Goal: Contribute content: Contribute content

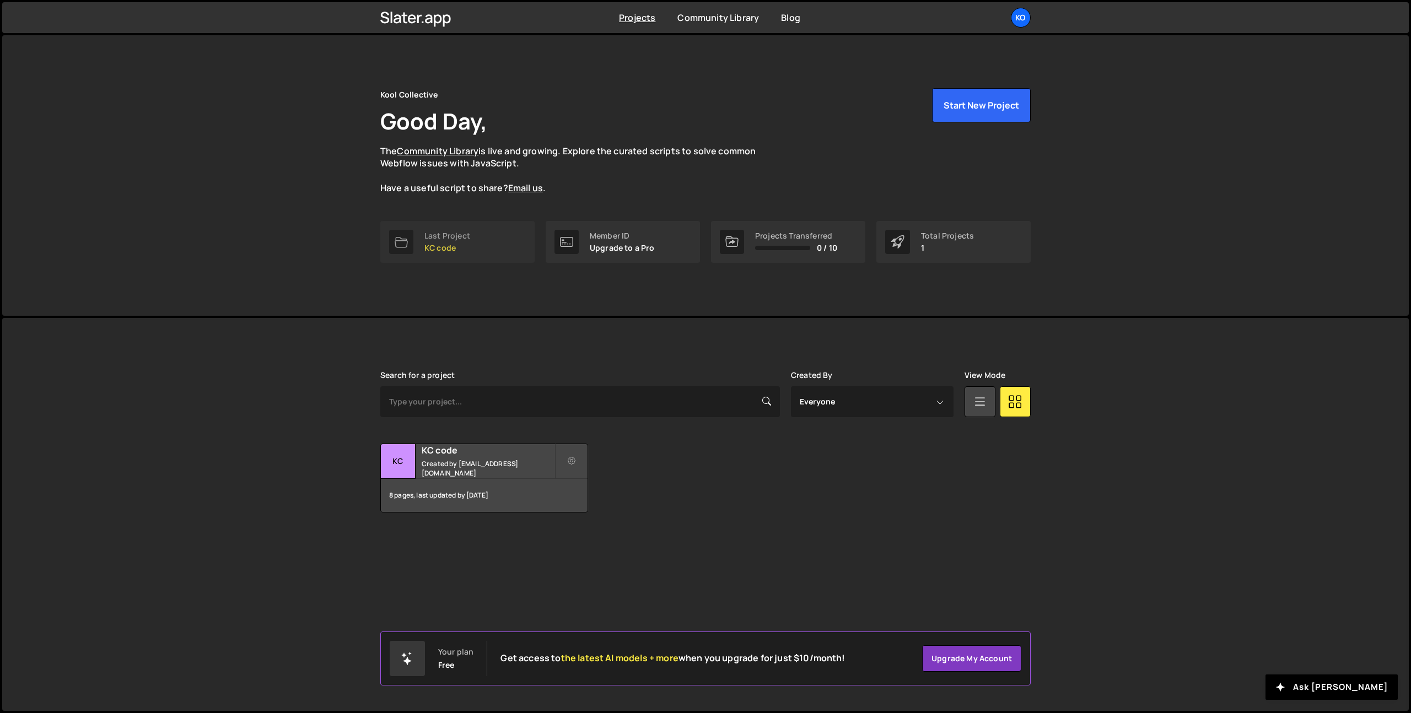
click at [472, 221] on link "Last Project KC code" at bounding box center [457, 242] width 154 height 42
click at [460, 239] on div "Last Project" at bounding box center [448, 236] width 46 height 9
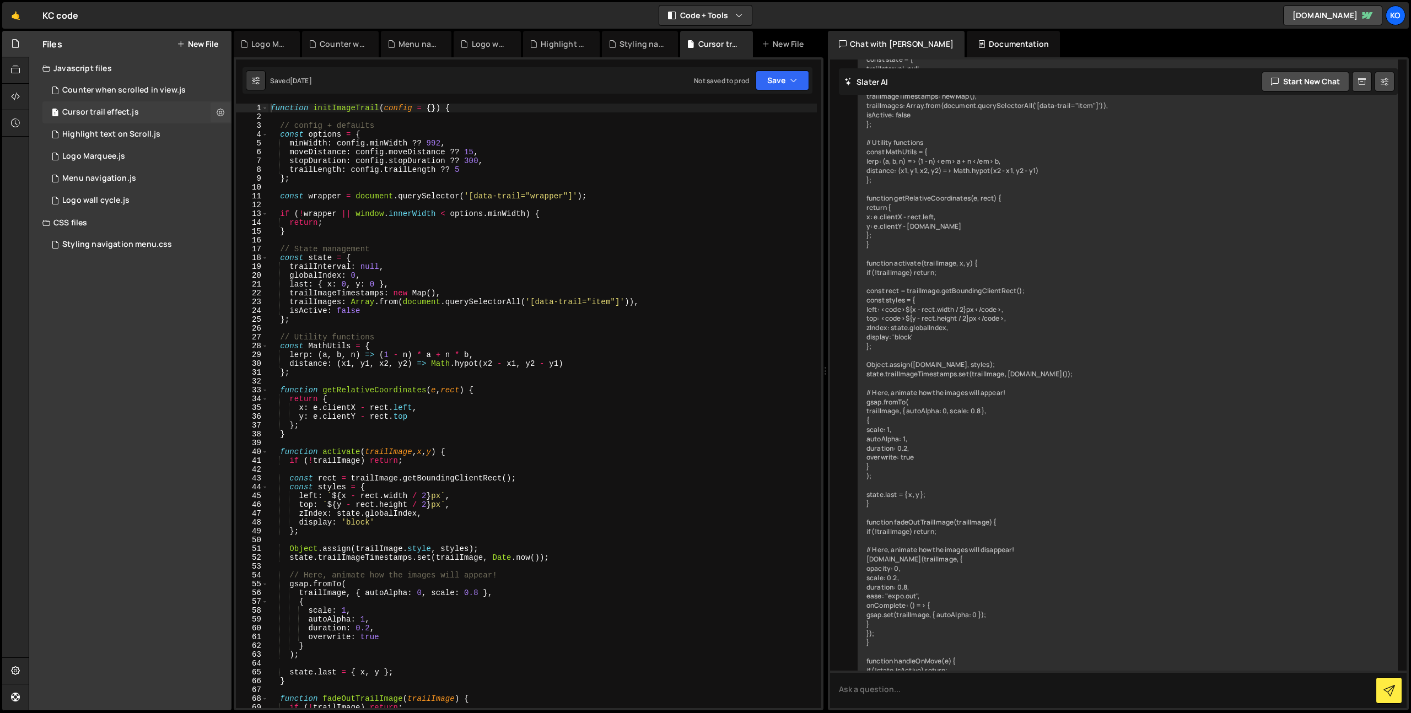
scroll to position [7233, 0]
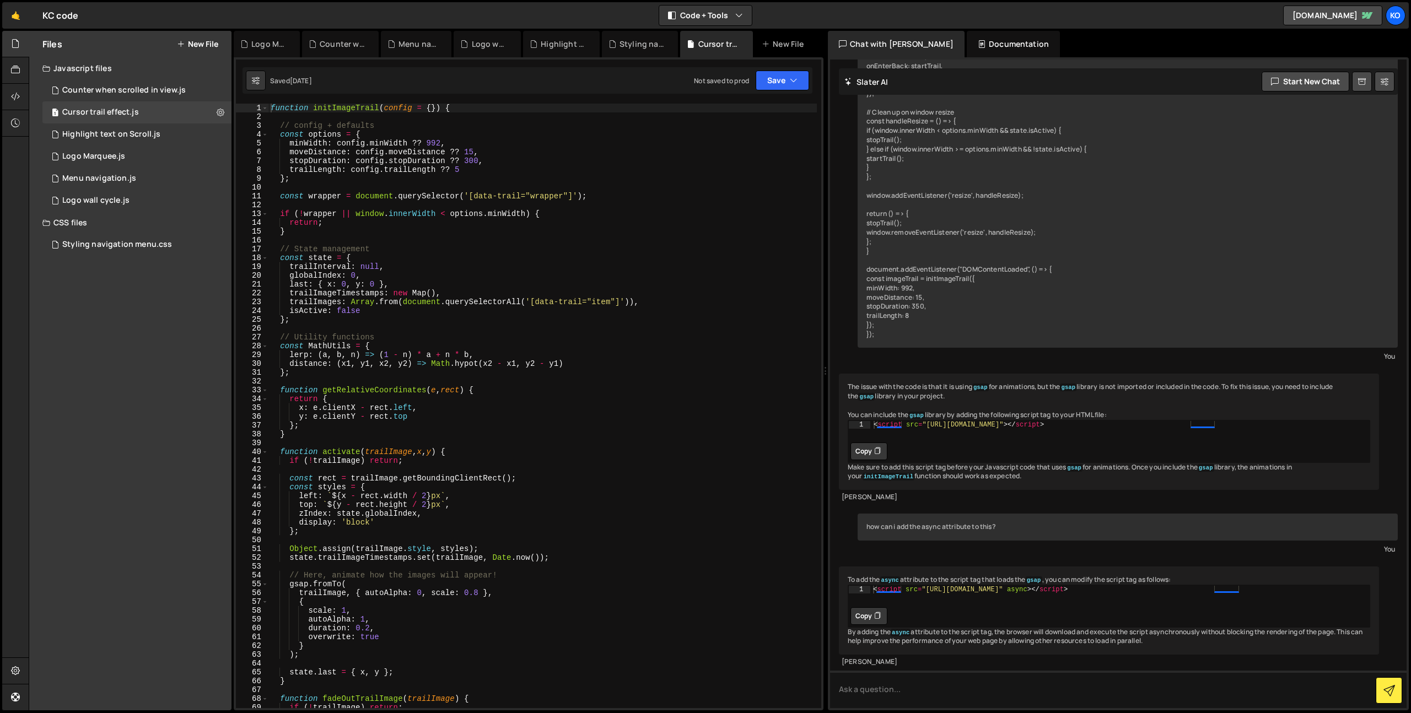
click at [192, 40] on button "New File" at bounding box center [197, 44] width 41 height 9
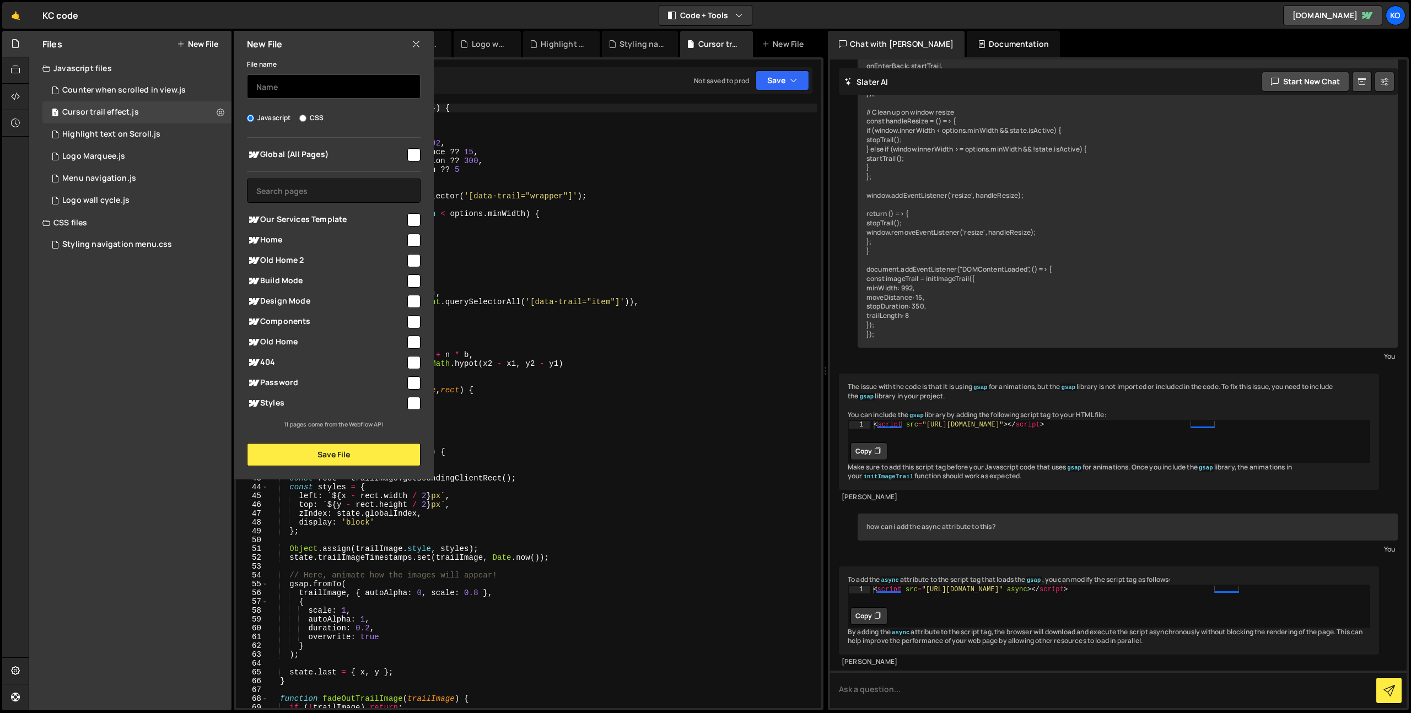
click at [310, 88] on input "text" at bounding box center [334, 86] width 174 height 24
type input "Flick card"
click at [411, 163] on div "Global (All Pages)" at bounding box center [334, 154] width 174 height 20
drag, startPoint x: 411, startPoint y: 139, endPoint x: 411, endPoint y: 155, distance: 15.4
click at [411, 140] on div "Global (All Pages) Our Services Template" at bounding box center [334, 284] width 200 height 292
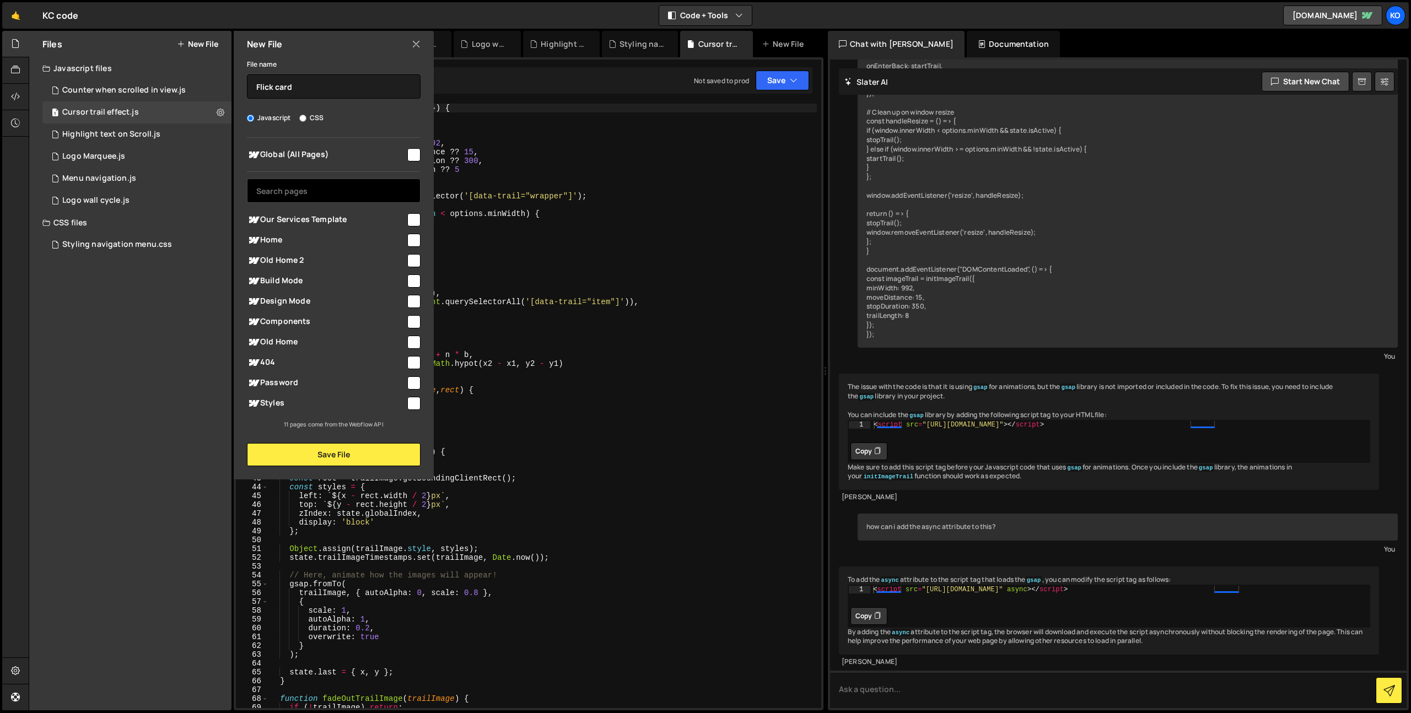
drag, startPoint x: 411, startPoint y: 155, endPoint x: 412, endPoint y: 188, distance: 32.5
click at [411, 155] on input "checkbox" at bounding box center [413, 154] width 13 height 13
checkbox input "true"
click at [349, 460] on button "Save File" at bounding box center [334, 454] width 174 height 23
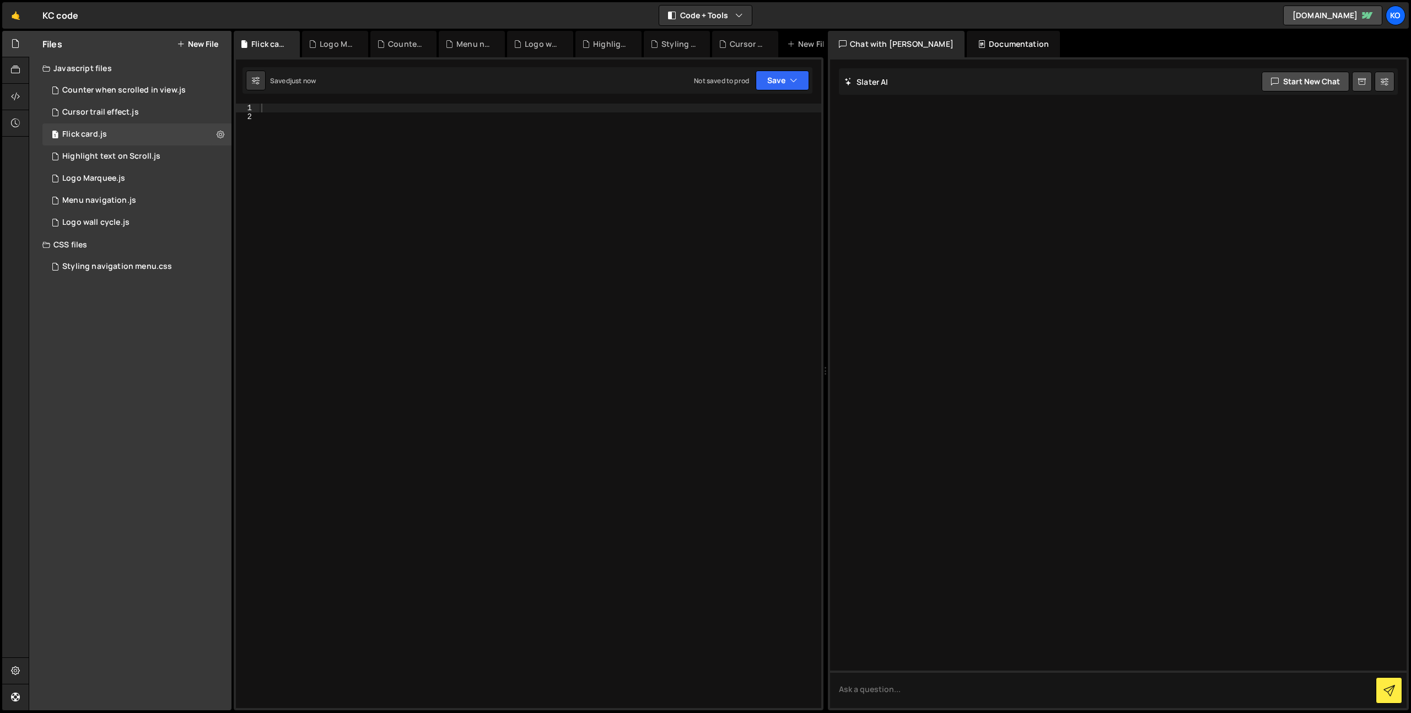
click at [343, 324] on div at bounding box center [540, 415] width 562 height 622
click at [291, 108] on div at bounding box center [540, 415] width 562 height 622
paste textarea "});"
type textarea "});"
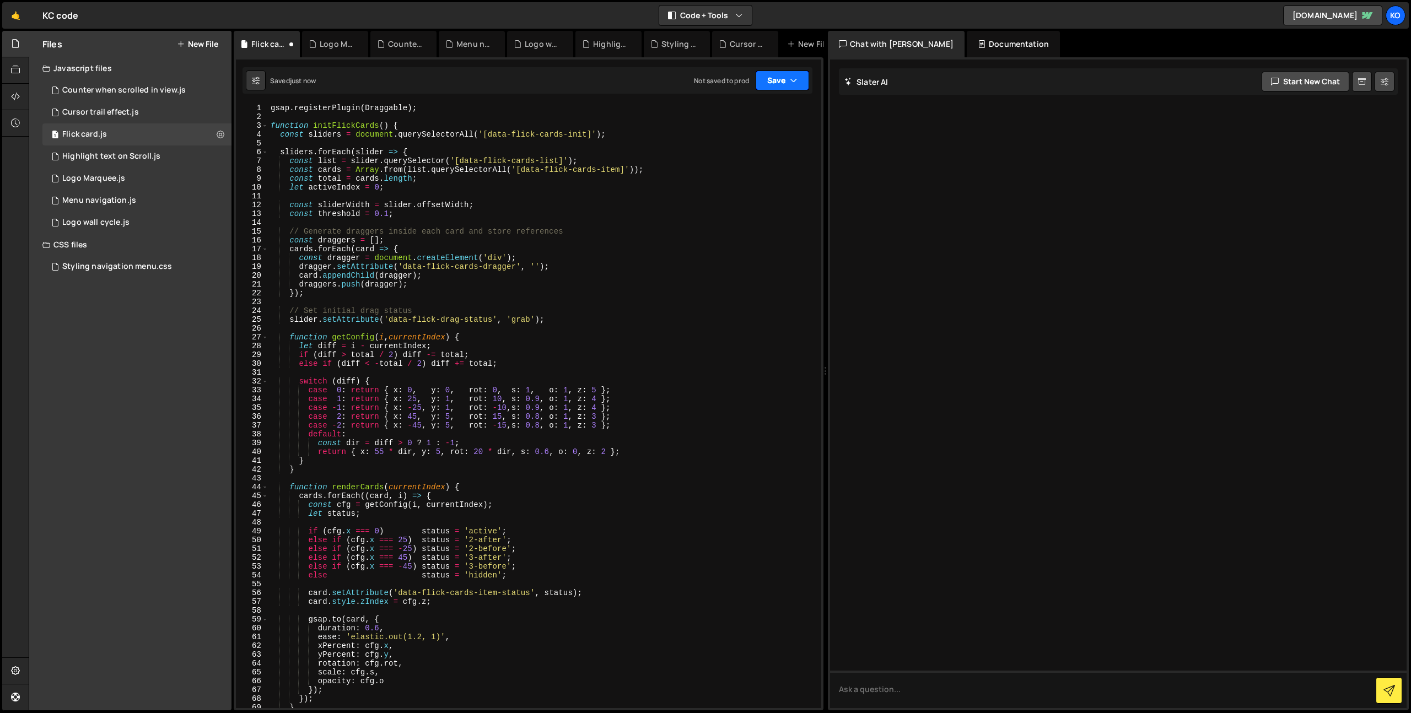
click at [792, 90] on div "Saved just now Not saved to prod Upgrade to Edit Save Save to Staging S Saved j…" at bounding box center [528, 80] width 570 height 26
click at [788, 84] on button "Save" at bounding box center [782, 81] width 53 height 20
click at [782, 113] on div "Saved just now" at bounding box center [745, 119] width 115 height 13
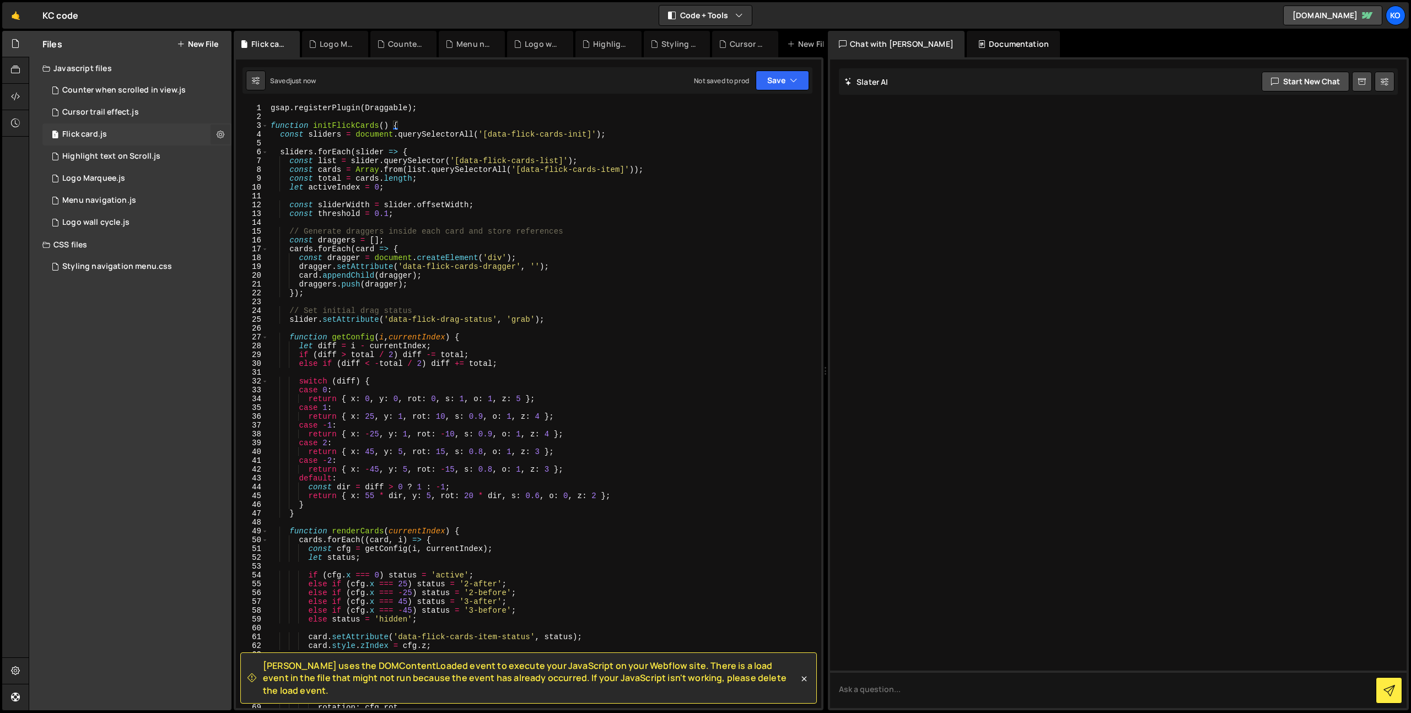
click at [221, 133] on icon at bounding box center [221, 134] width 8 height 10
click at [17, 93] on icon at bounding box center [15, 96] width 9 height 12
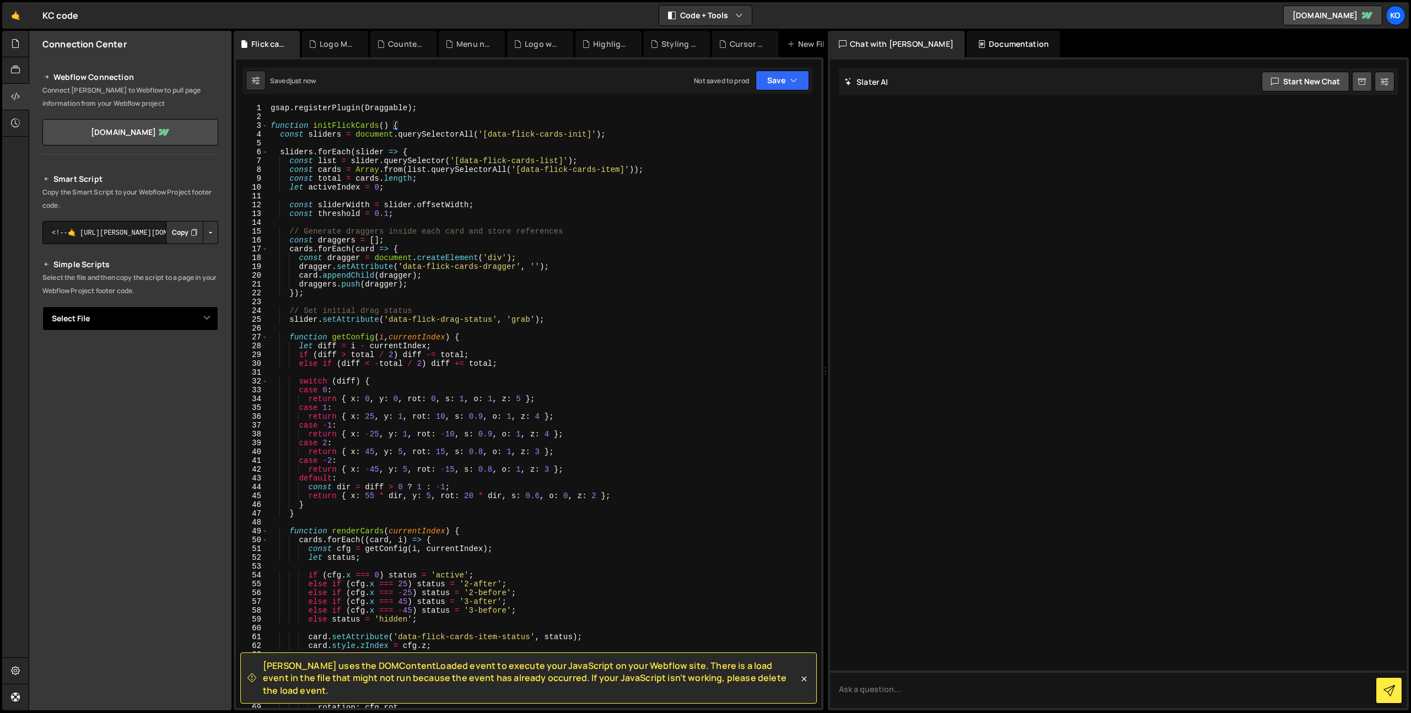
click at [128, 319] on select "Select File Counter when scrolled in view.js Cursor trail effect.js Highlight t…" at bounding box center [130, 319] width 176 height 24
select select "45349"
click at [42, 307] on select "Select File Counter when scrolled in view.js Cursor trail effect.js Highlight t…" at bounding box center [130, 319] width 176 height 24
click at [184, 358] on button "Copy" at bounding box center [184, 356] width 37 height 23
click at [686, 134] on div "gsap . registerPlugin ( Draggable ) ; function initFlickCards ( ) { const slide…" at bounding box center [542, 415] width 549 height 622
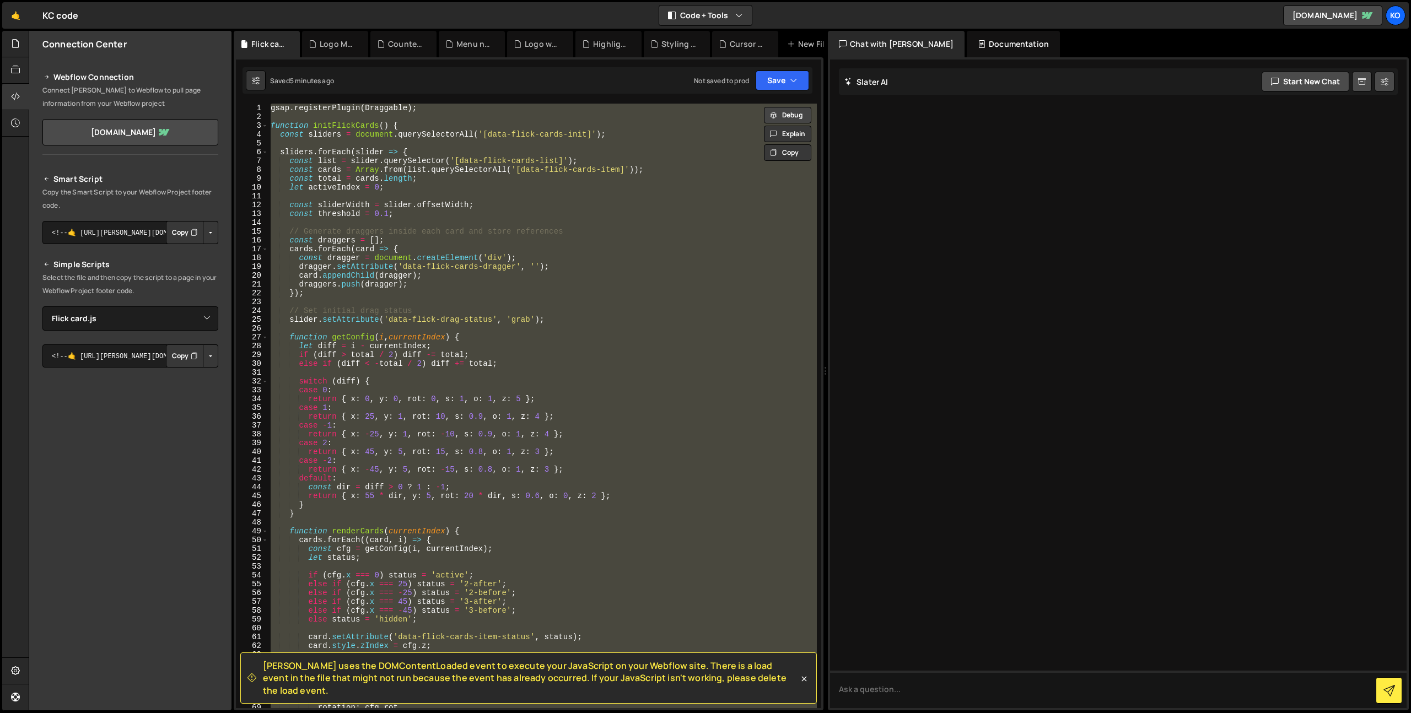
click at [789, 116] on button "Debug" at bounding box center [787, 115] width 47 height 17
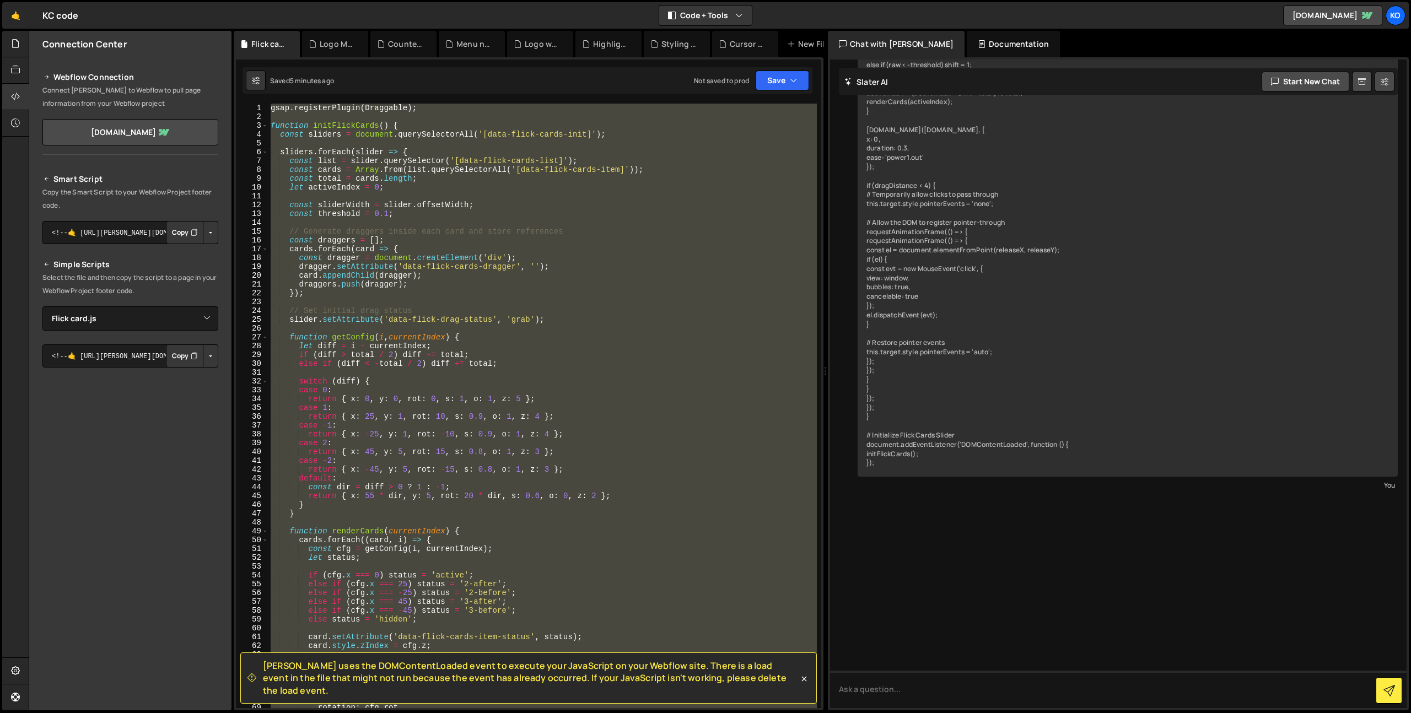
scroll to position [1386, 0]
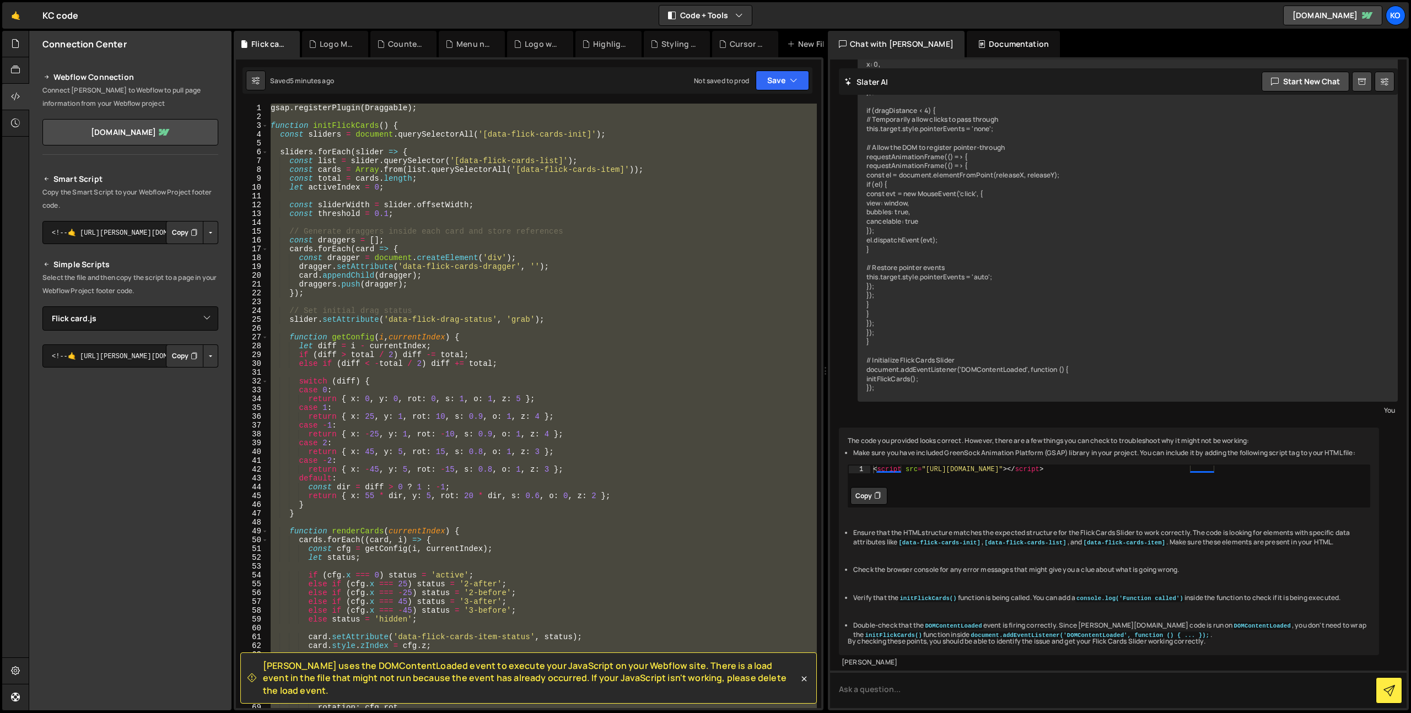
click at [874, 491] on icon at bounding box center [877, 496] width 7 height 11
click at [788, 114] on button "Debug" at bounding box center [787, 115] width 47 height 17
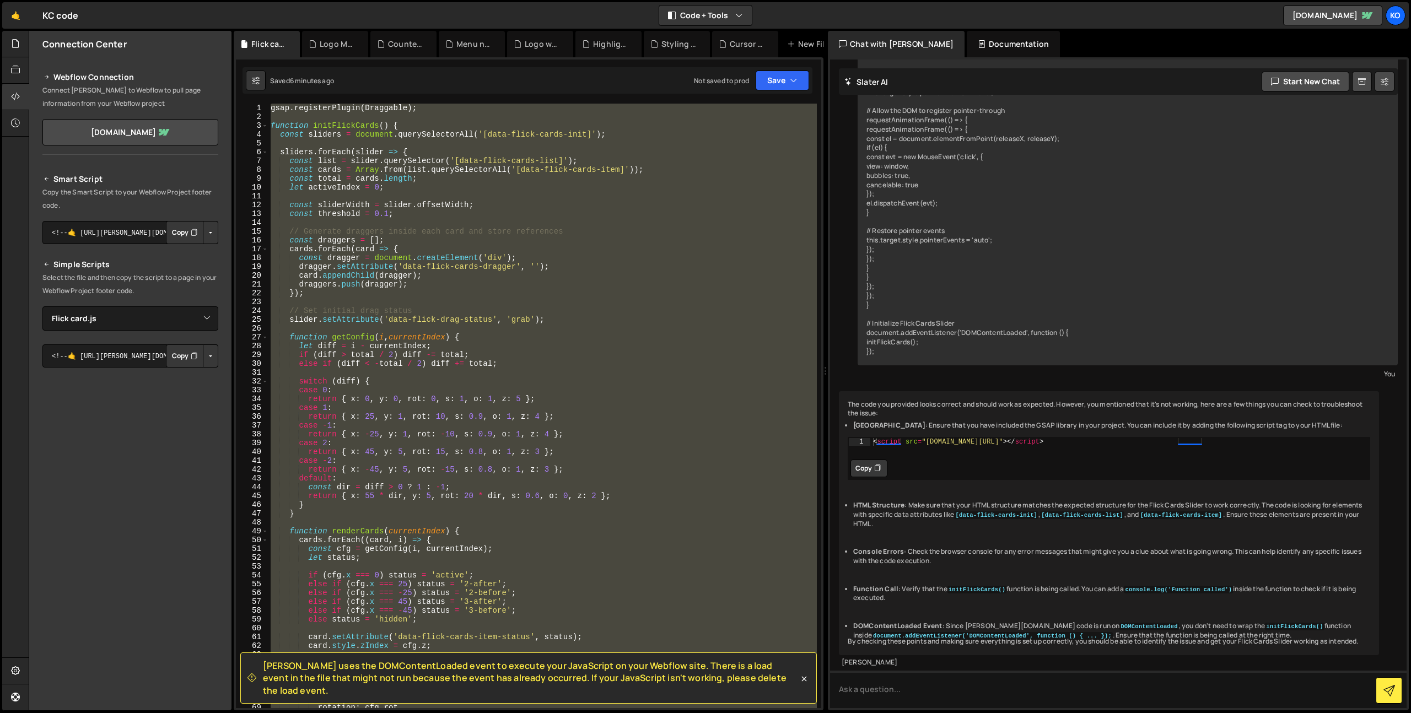
scroll to position [3317, 0]
click at [624, 397] on div "gsap . registerPlugin ( Draggable ) ; function initFlickCards ( ) { const slide…" at bounding box center [542, 406] width 549 height 605
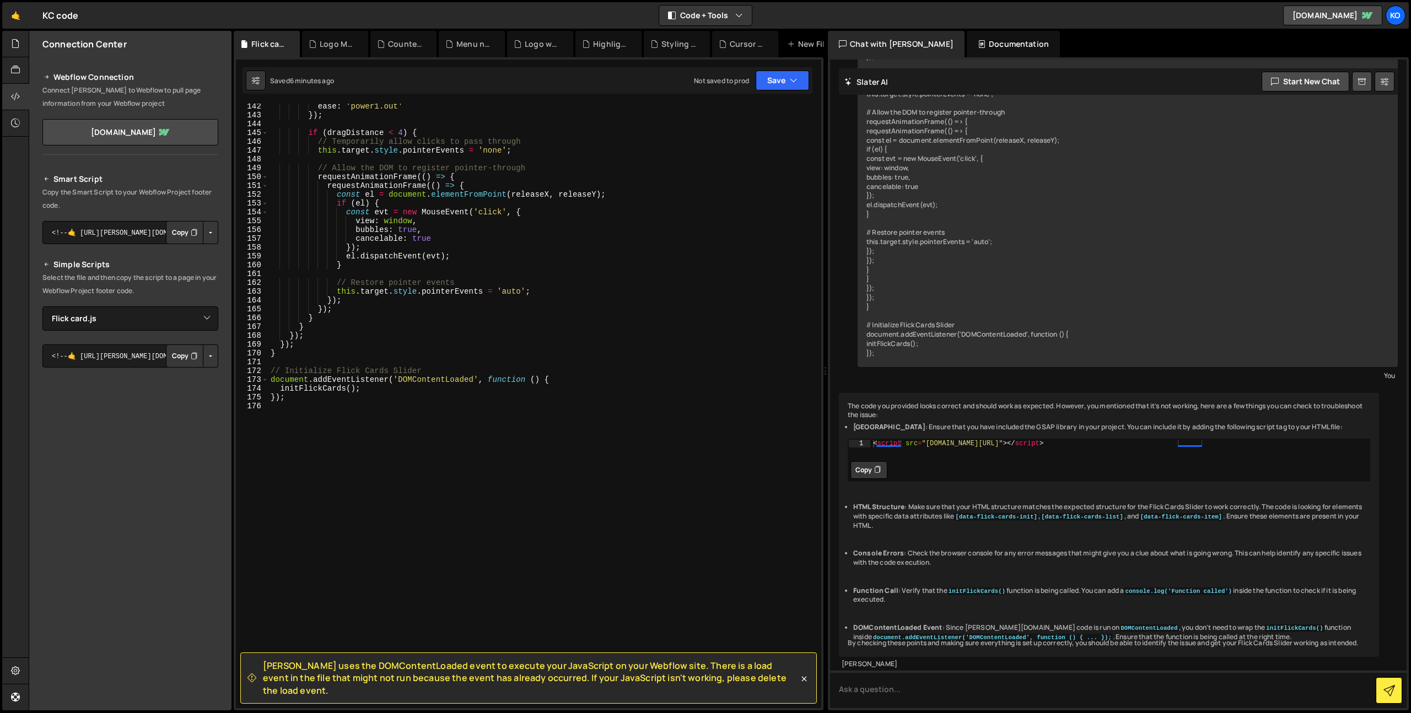
scroll to position [1246, 0]
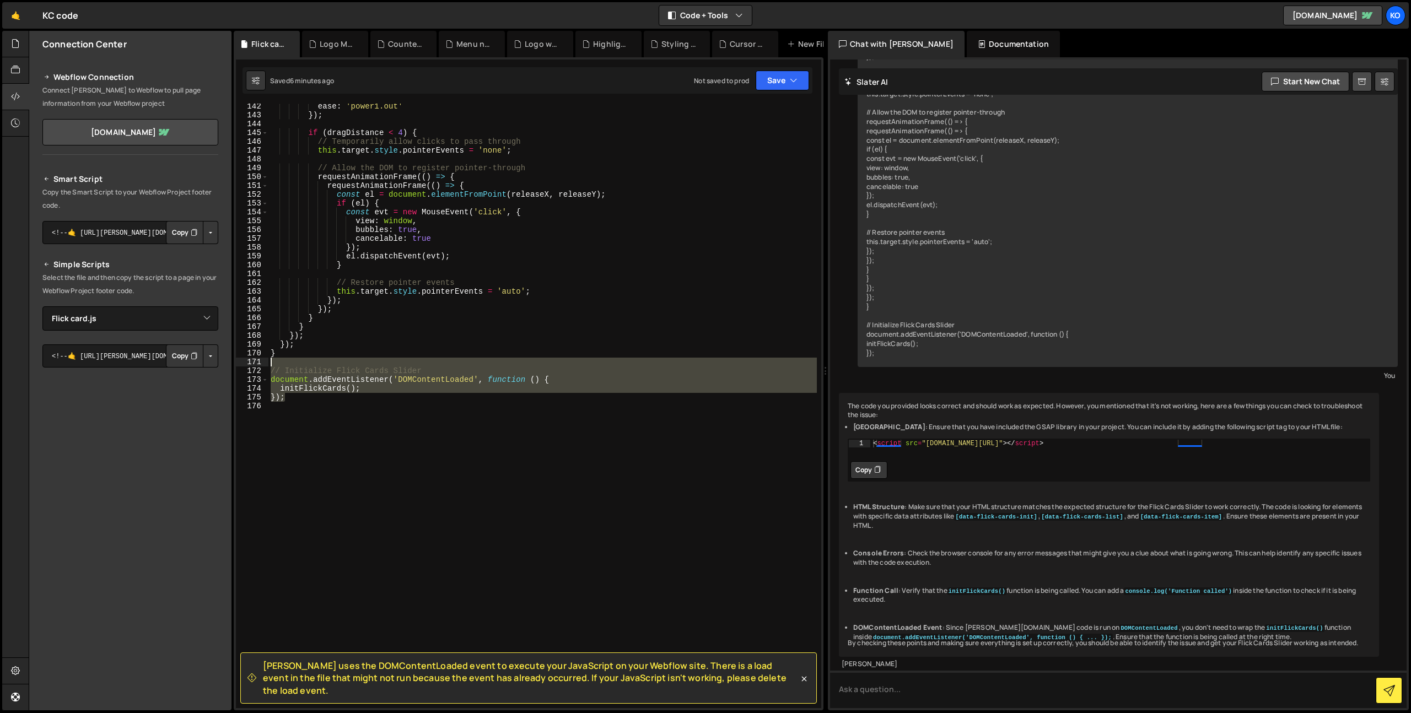
drag, startPoint x: 311, startPoint y: 395, endPoint x: 250, endPoint y: 360, distance: 71.1
click at [250, 360] on div "return { x: 0, y: 0, rot: 0, s: 1, o: 1, z: 5 }; 142 143 144 145 146 147 148 14…" at bounding box center [528, 406] width 585 height 605
type textarea "// Initialize Flick Cards Slider"
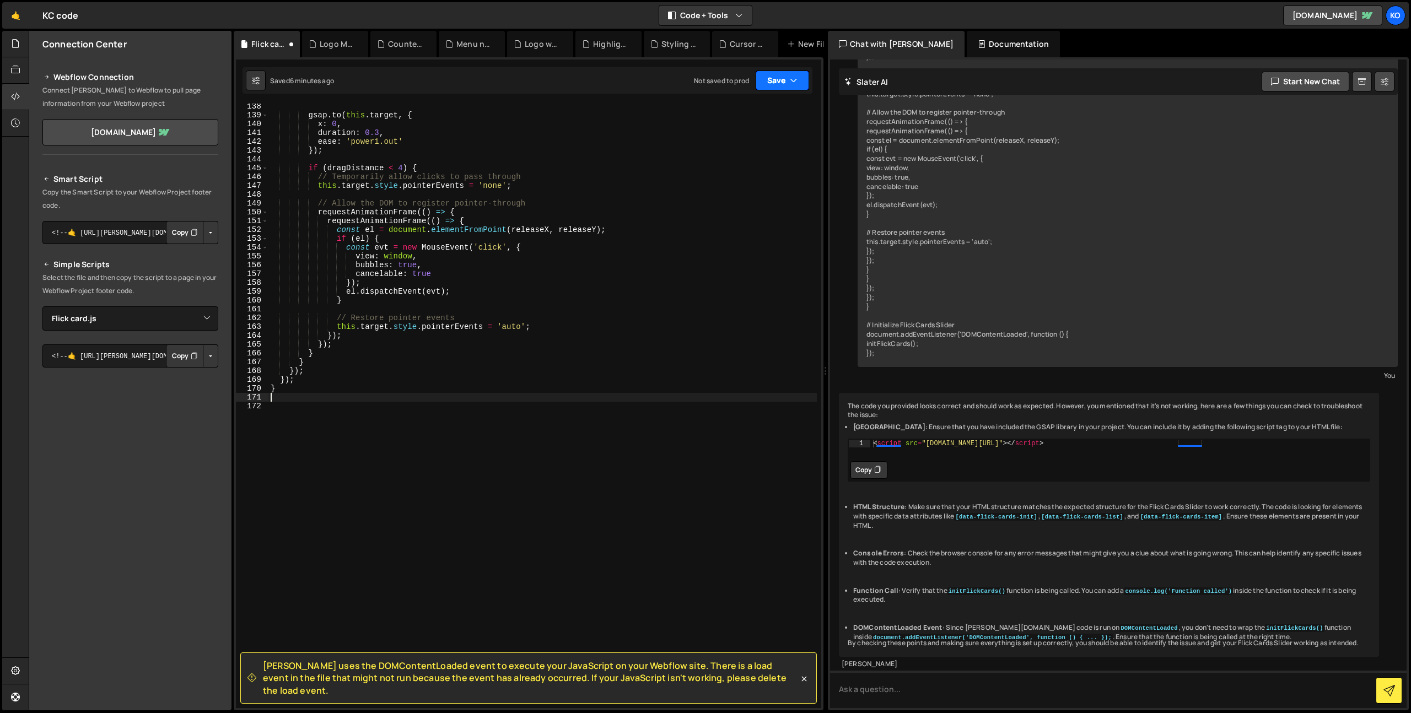
scroll to position [1202, 0]
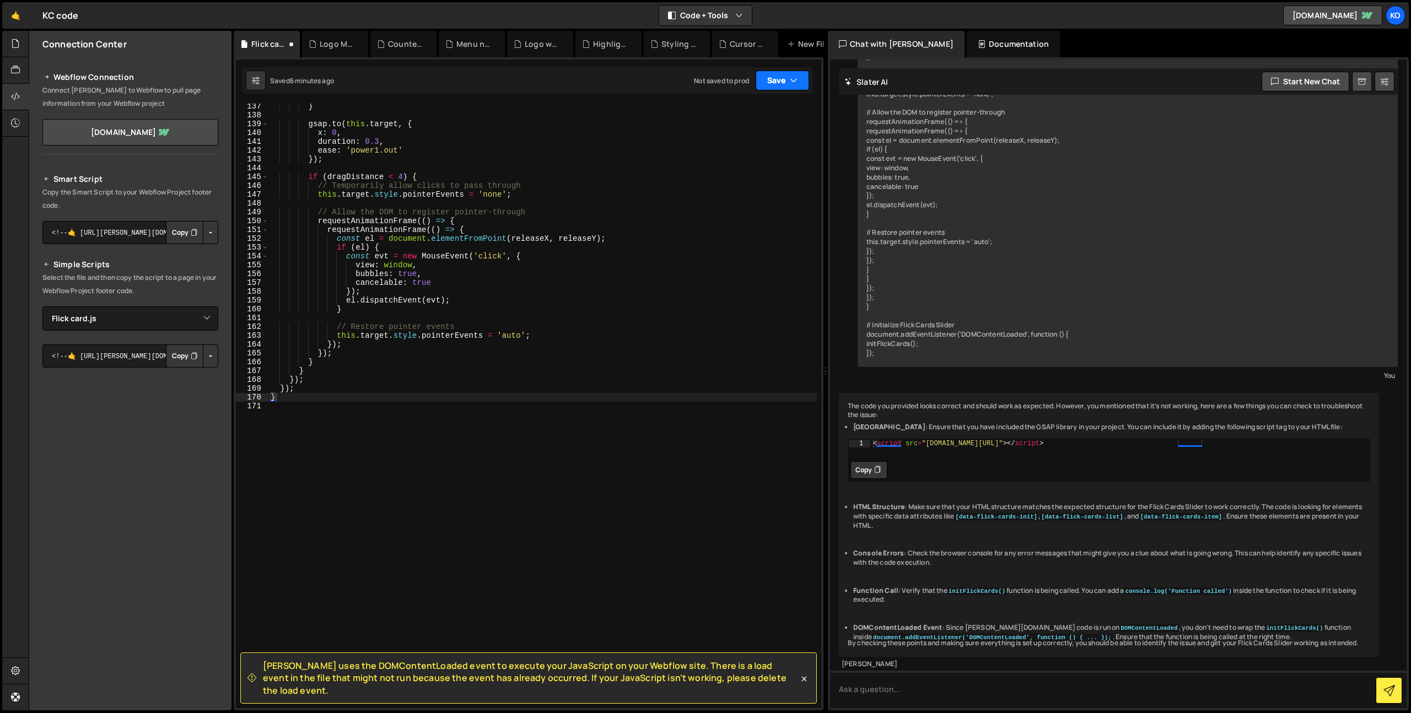
click at [784, 86] on button "Save" at bounding box center [782, 81] width 53 height 20
click at [771, 113] on div "Saved 6 minutes ago" at bounding box center [745, 119] width 115 height 13
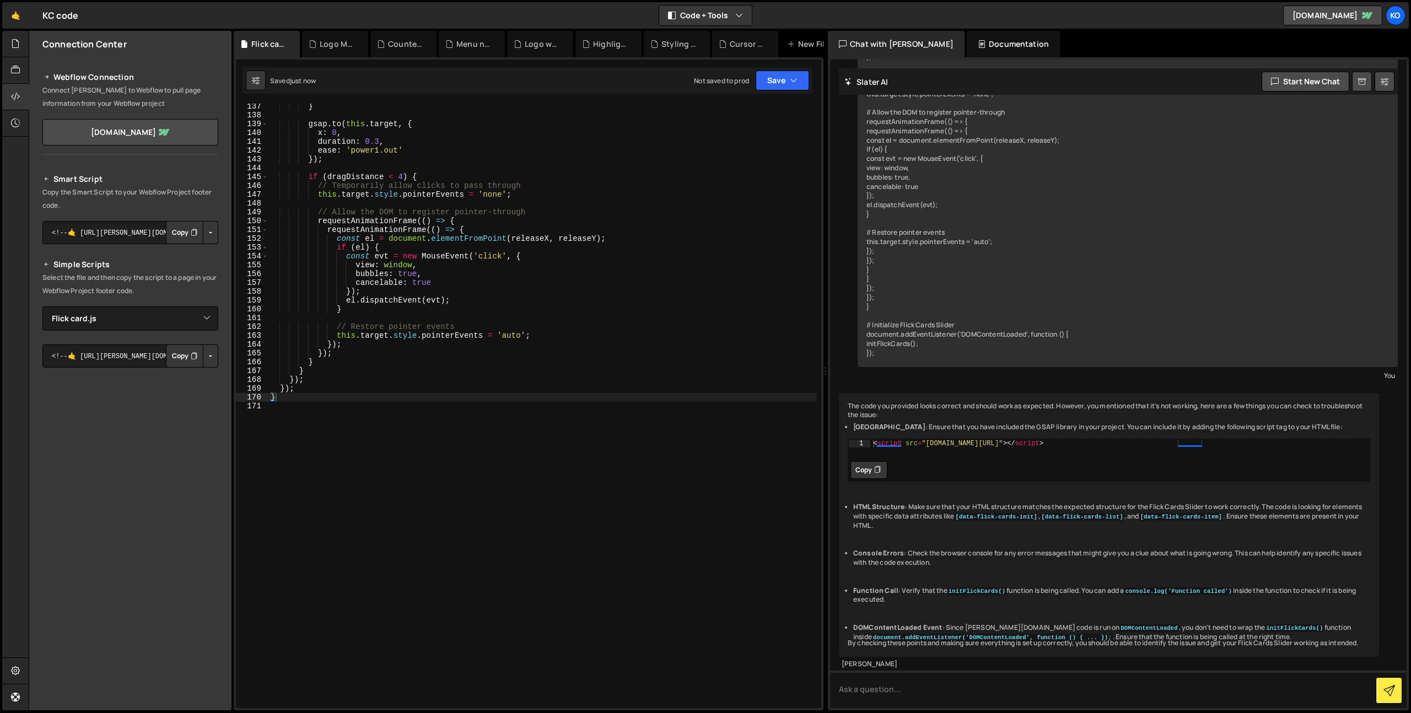
click at [736, 139] on div "} gsap . to ( this . target , { x : 0 , duration : 0.3 , ease : 'power1.out' })…" at bounding box center [542, 413] width 549 height 622
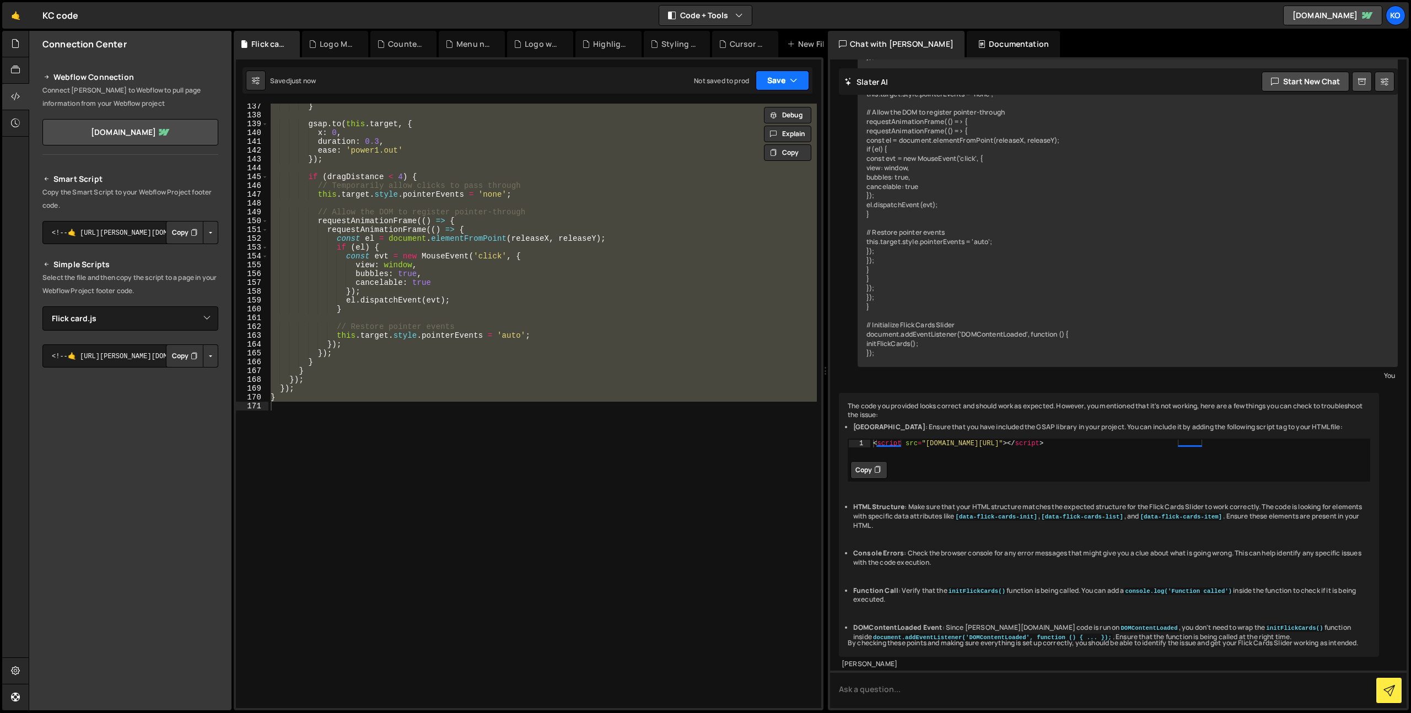
drag, startPoint x: 780, startPoint y: 83, endPoint x: 779, endPoint y: 93, distance: 10.5
click at [779, 93] on div "Saved just now Not saved to prod Upgrade to Edit Save Save to Staging S Saved j…" at bounding box center [528, 80] width 570 height 26
click at [785, 77] on button "Save" at bounding box center [782, 81] width 53 height 20
click at [785, 79] on button "Save" at bounding box center [782, 81] width 53 height 20
click at [793, 81] on icon "button" at bounding box center [794, 80] width 8 height 11
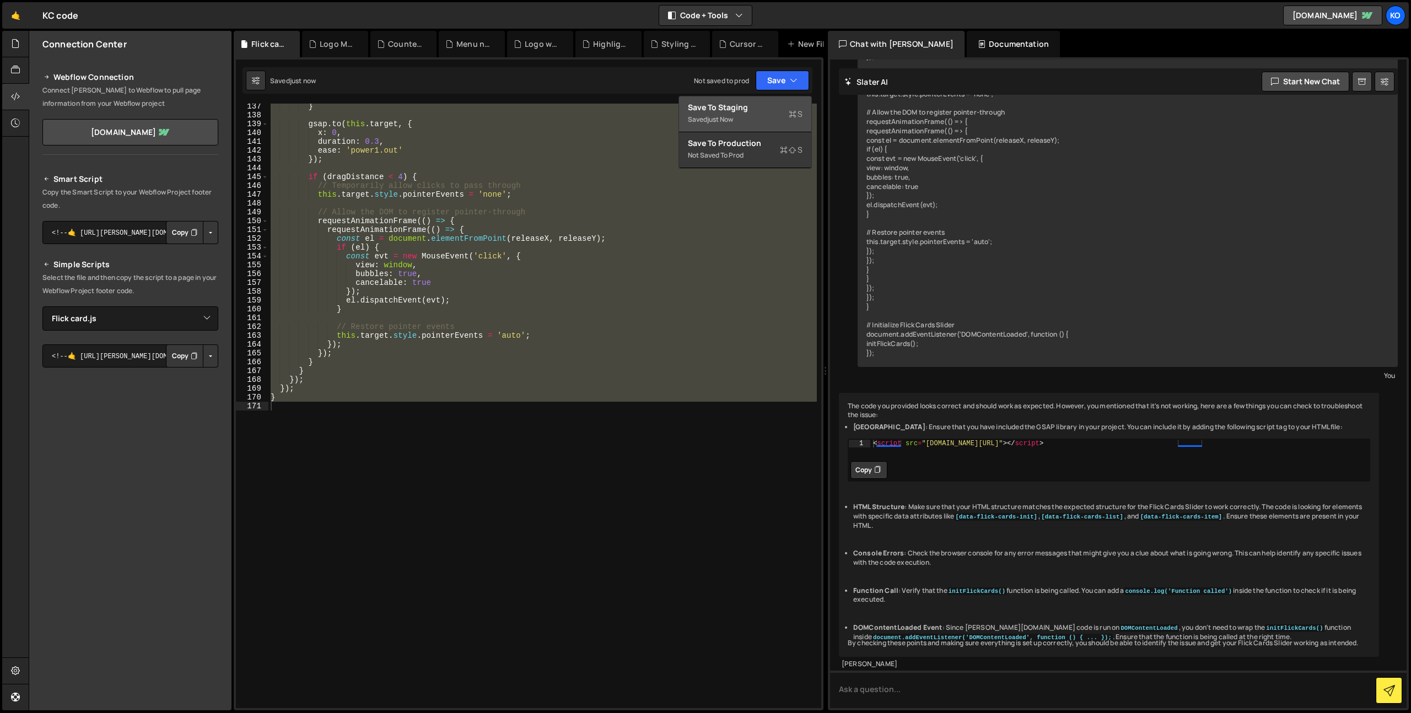
click at [743, 98] on button "Save to Staging S Saved just now" at bounding box center [745, 114] width 132 height 36
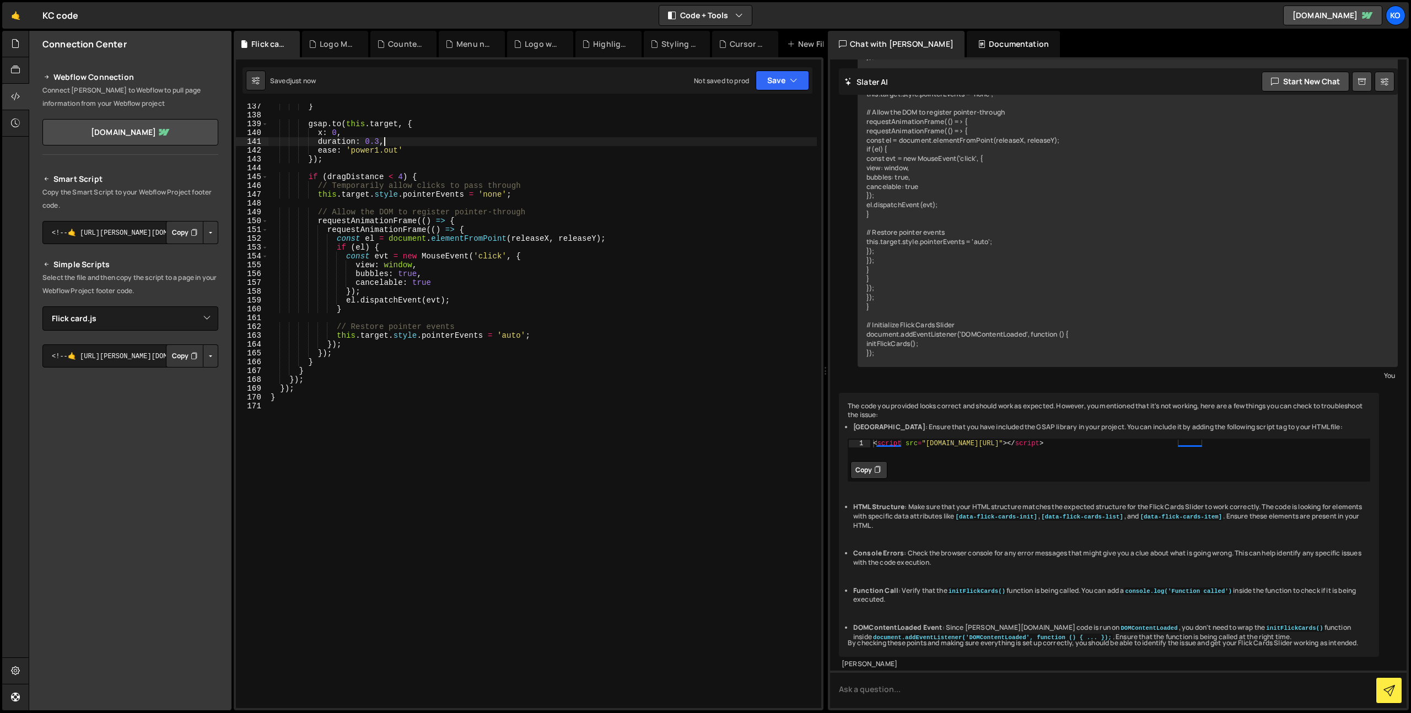
click at [740, 141] on div "} gsap . to ( this . target , { x : 0 , duration : 0.3 , ease : 'power1.out' })…" at bounding box center [542, 413] width 549 height 622
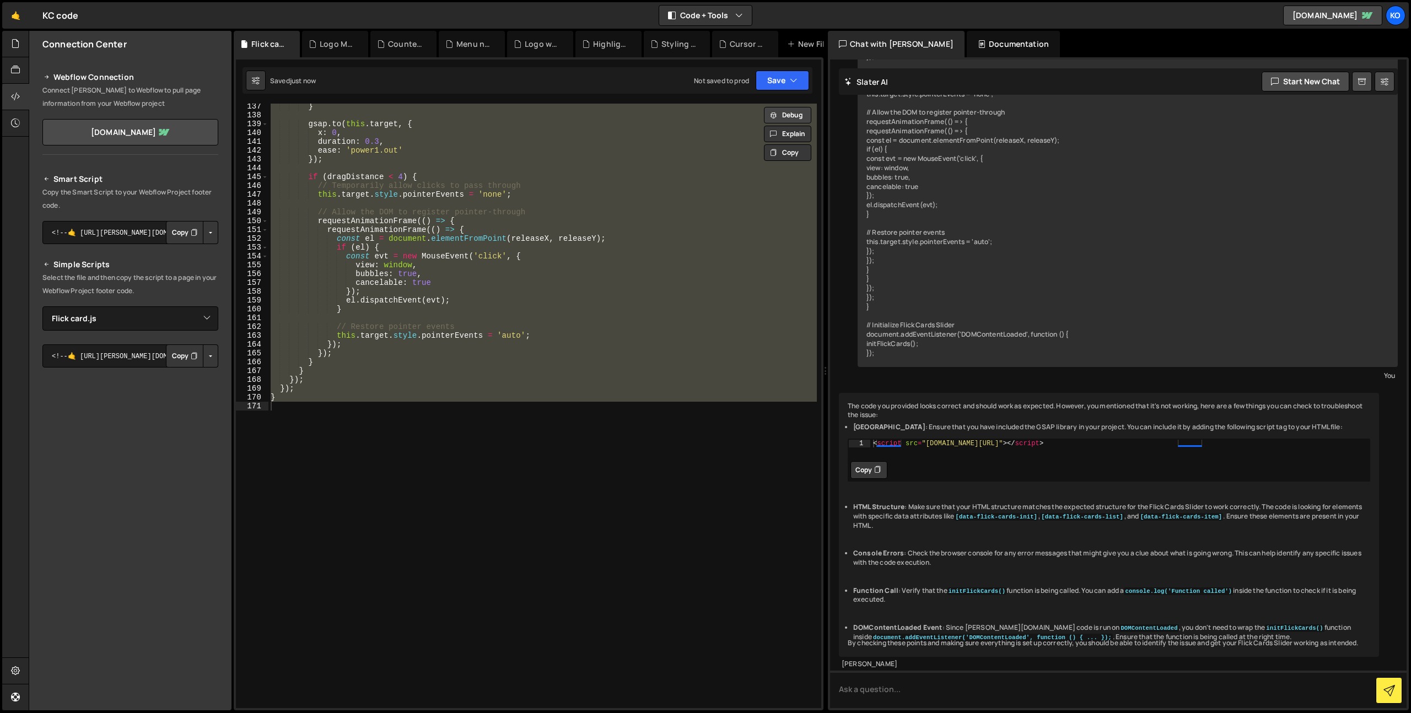
click at [793, 116] on button "Debug" at bounding box center [787, 115] width 47 height 17
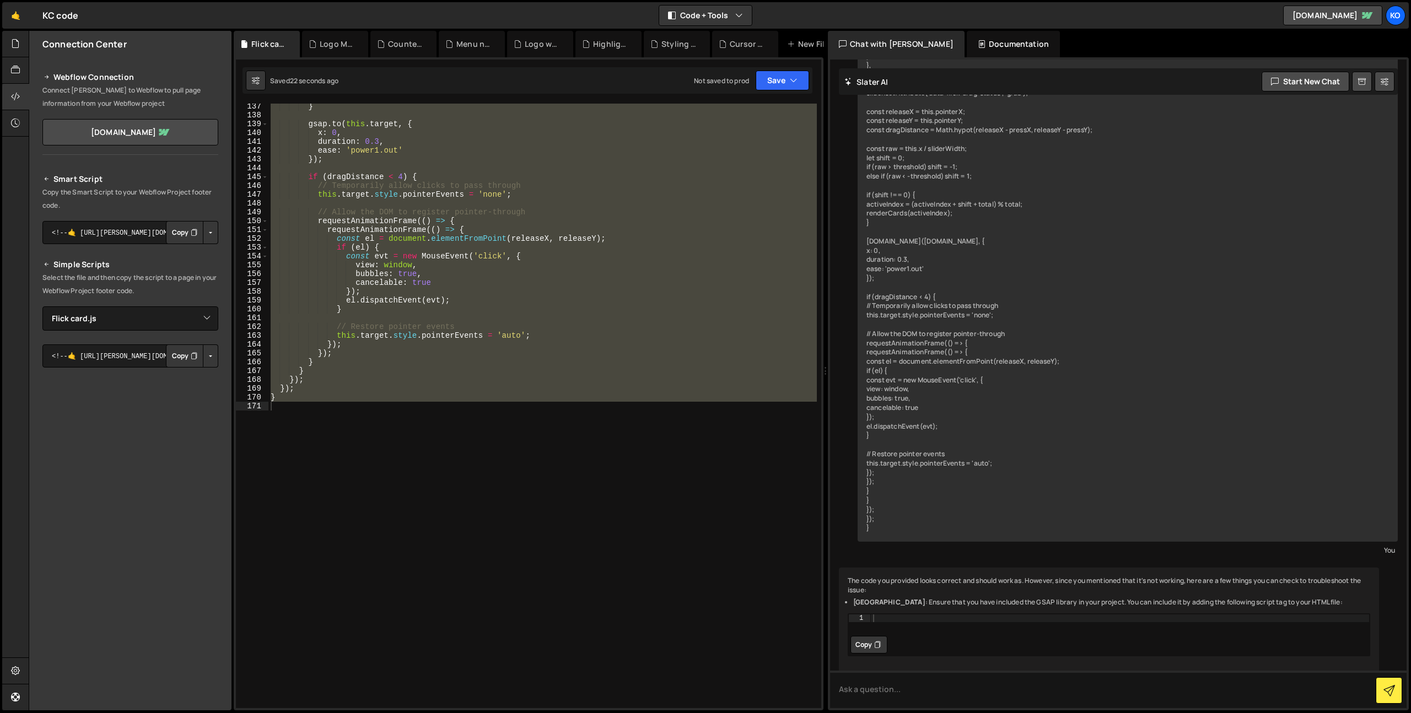
scroll to position [5336, 0]
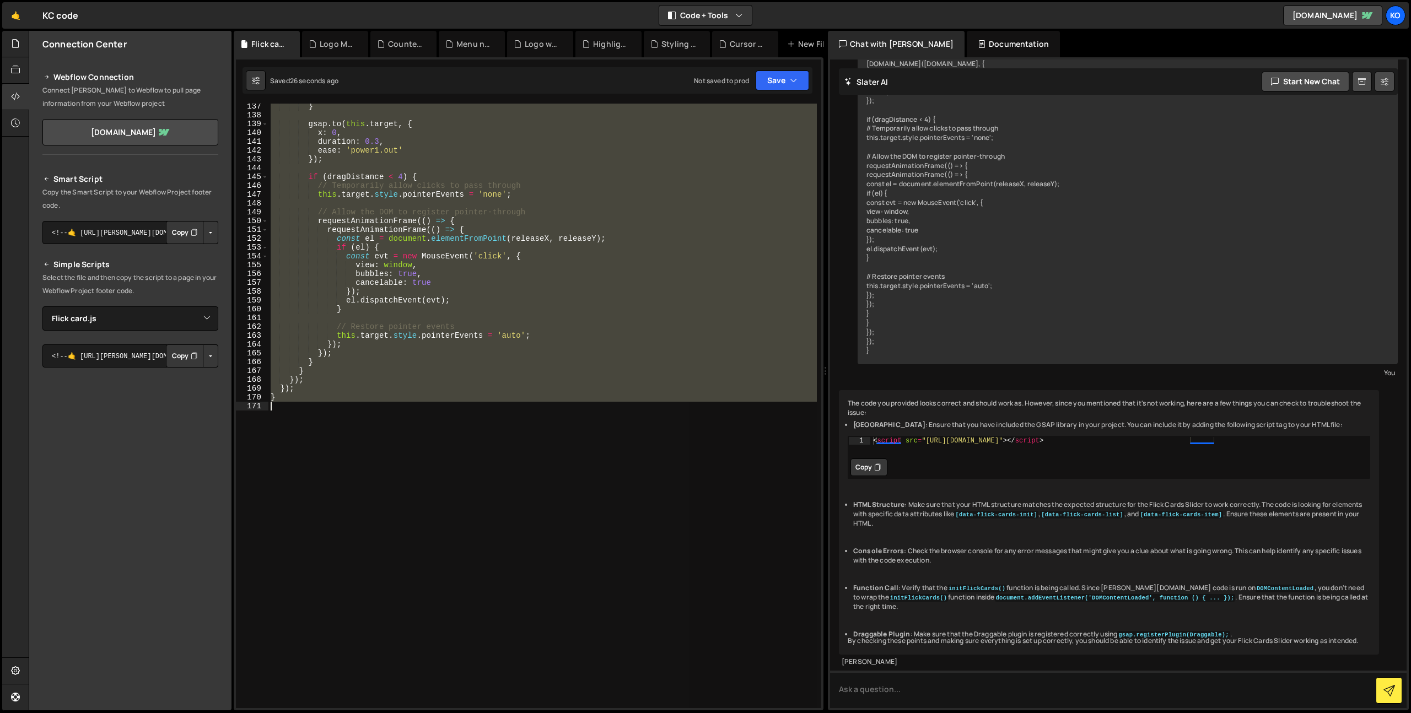
click at [458, 370] on div "} gsap . to ( this . target , { x : 0 , duration : 0.3 , ease : 'power1.out' })…" at bounding box center [542, 406] width 549 height 605
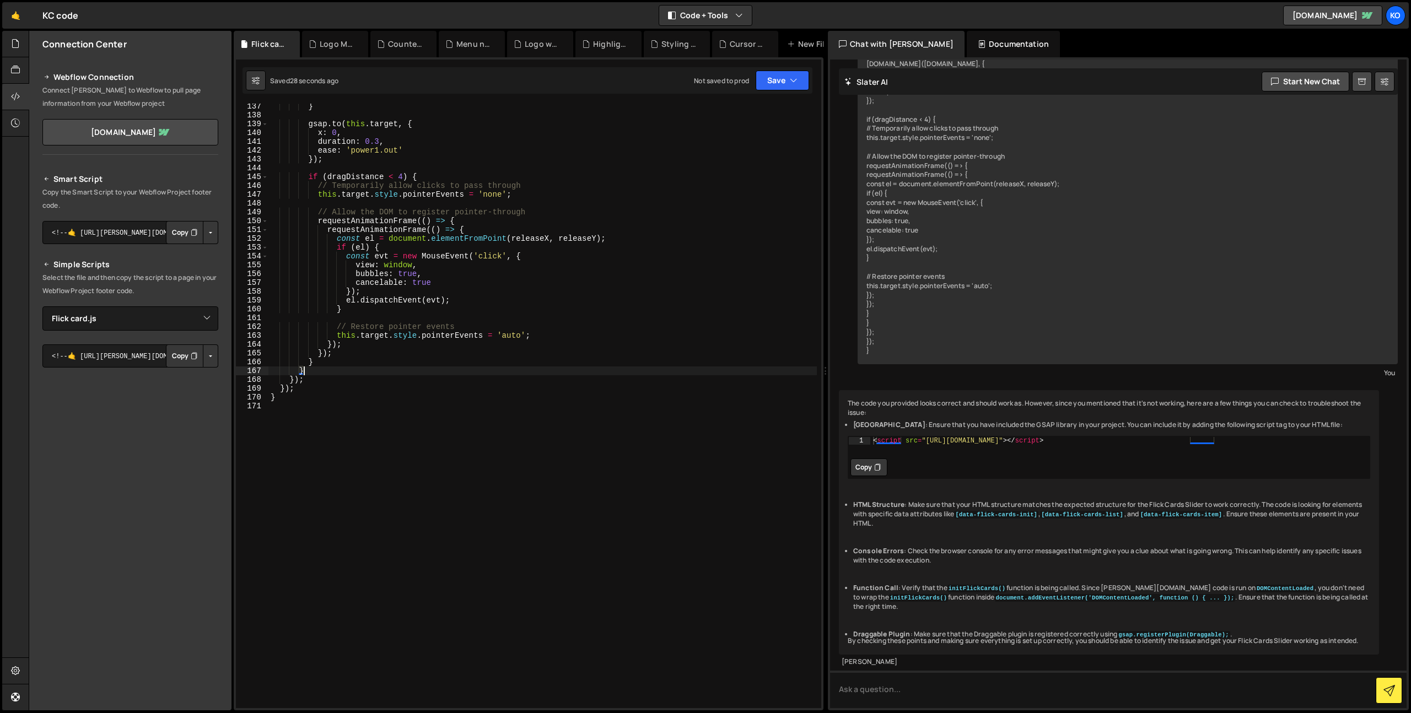
click at [455, 372] on div "} gsap . to ( this . target , { x : 0 , duration : 0.3 , ease : 'power1.out' })…" at bounding box center [542, 413] width 549 height 622
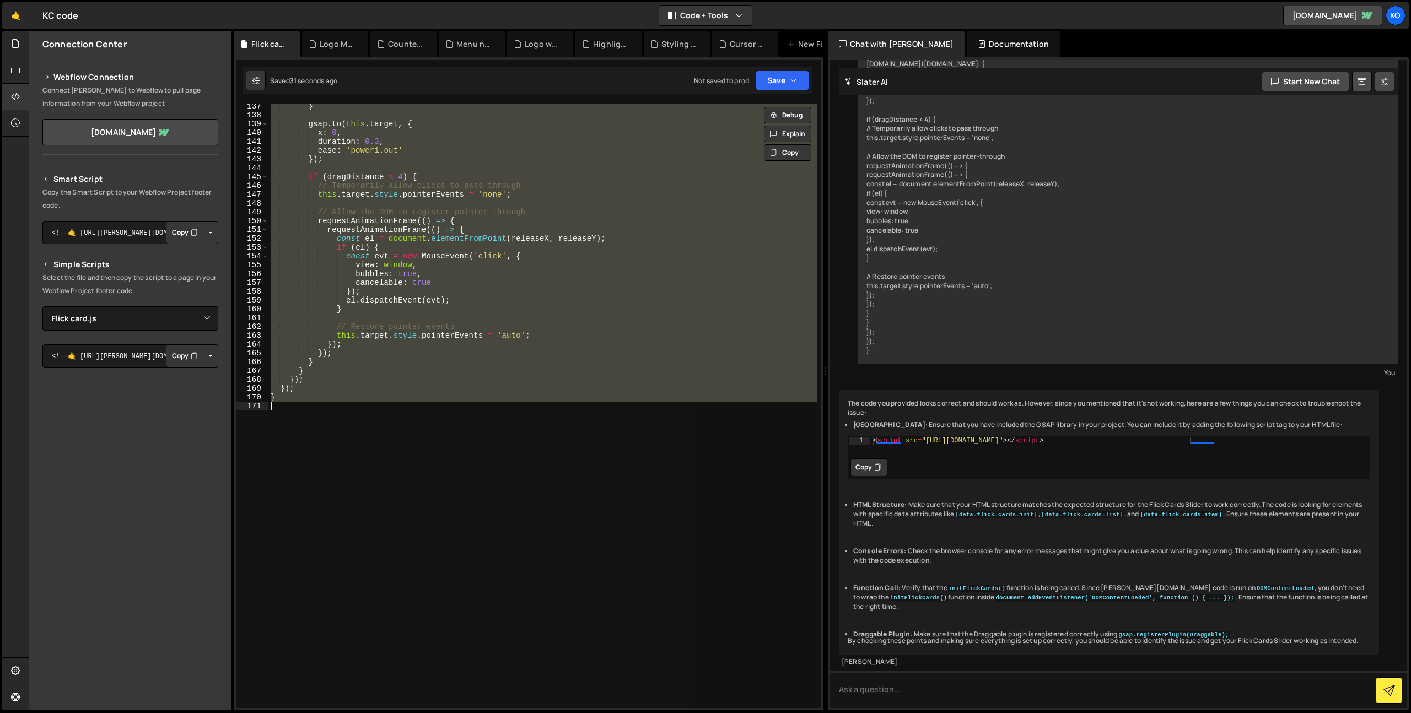
click at [455, 372] on div "} gsap . to ( this . target , { x : 0 , duration : 0.3 , ease : 'power1.out' })…" at bounding box center [542, 406] width 549 height 605
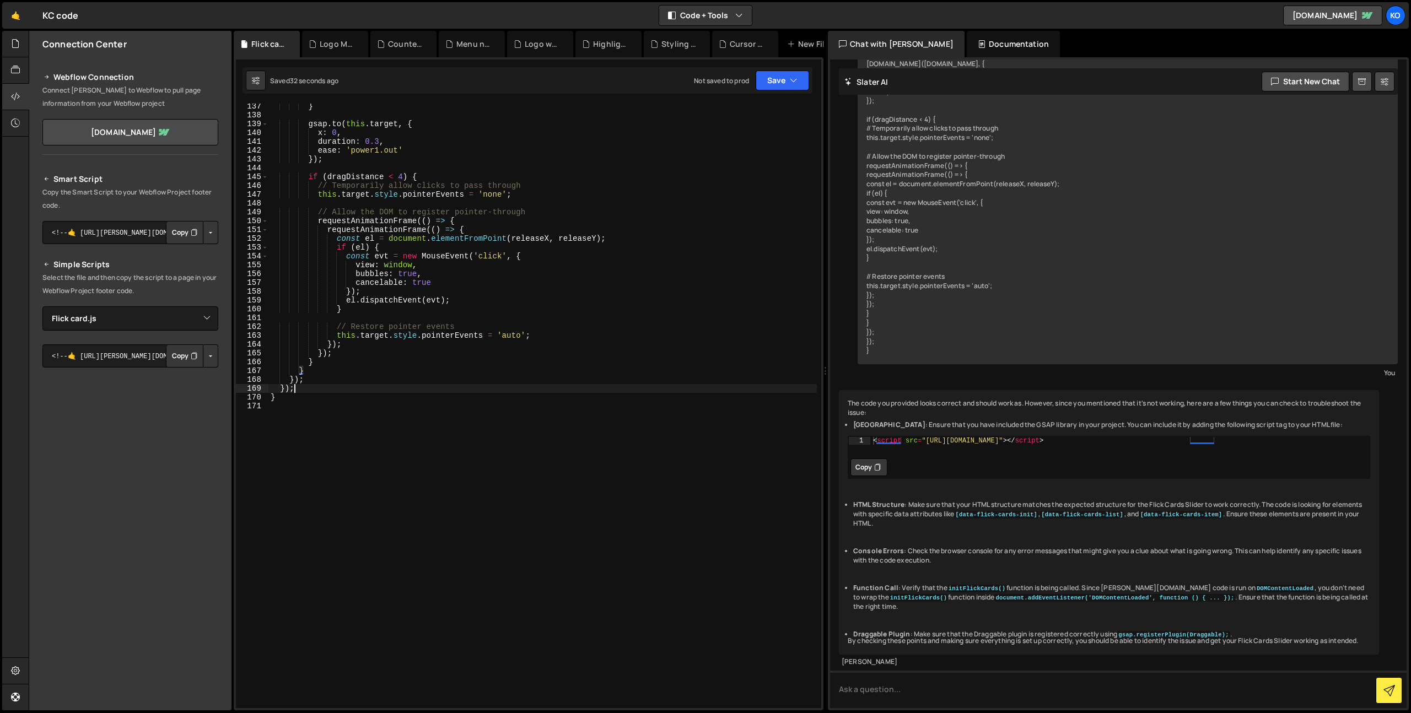
click at [436, 388] on div "} gsap . to ( this . target , { x : 0 , duration : 0.3 , ease : 'power1.out' })…" at bounding box center [542, 413] width 549 height 622
click at [431, 398] on div "} gsap . to ( this . target , { x : 0 , duration : 0.3 , ease : 'power1.out' })…" at bounding box center [542, 413] width 549 height 622
type textarea "}"
type textarea "});"
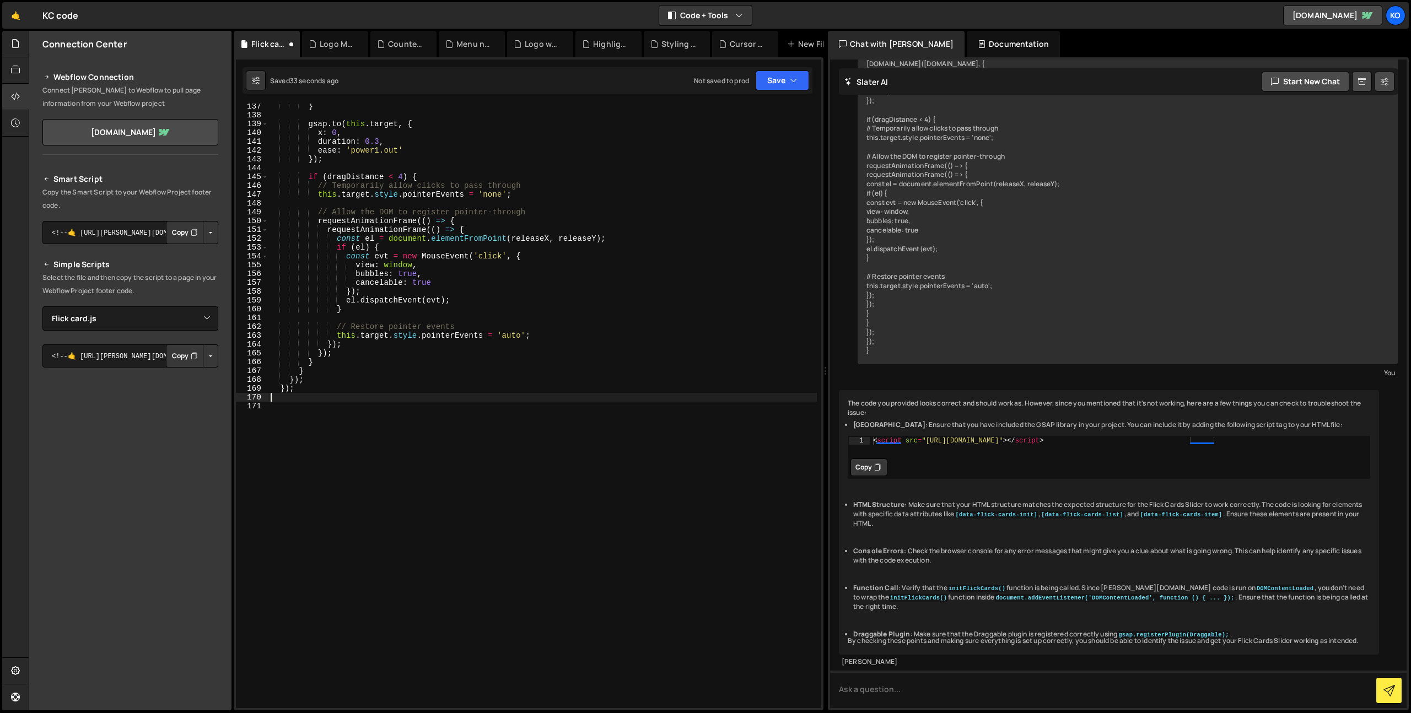
scroll to position [1193, 0]
click at [779, 80] on button "Save" at bounding box center [782, 81] width 53 height 20
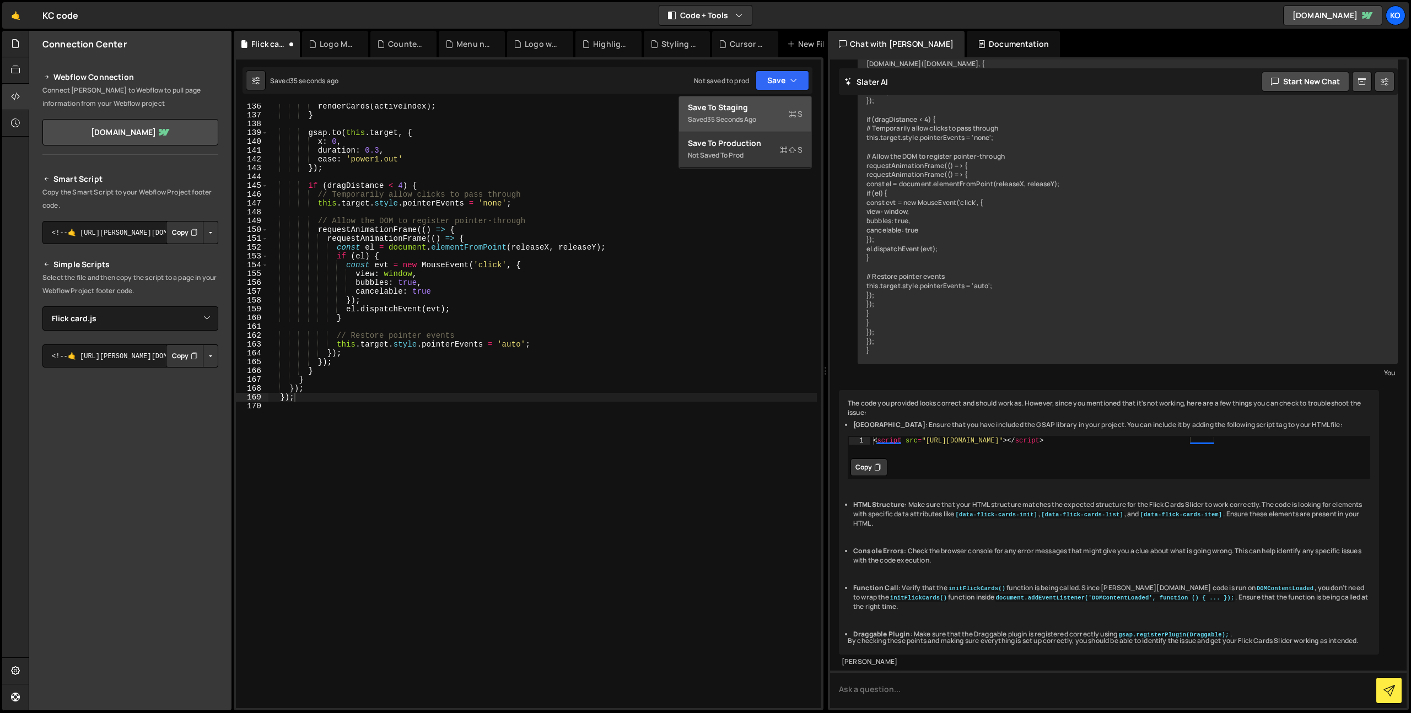
click at [771, 106] on div "Save to Staging S" at bounding box center [745, 107] width 115 height 11
click at [692, 216] on div "renderCards ( activeIndex ) ; } gsap . to ( this . target , { x : 0 , duration …" at bounding box center [542, 413] width 549 height 622
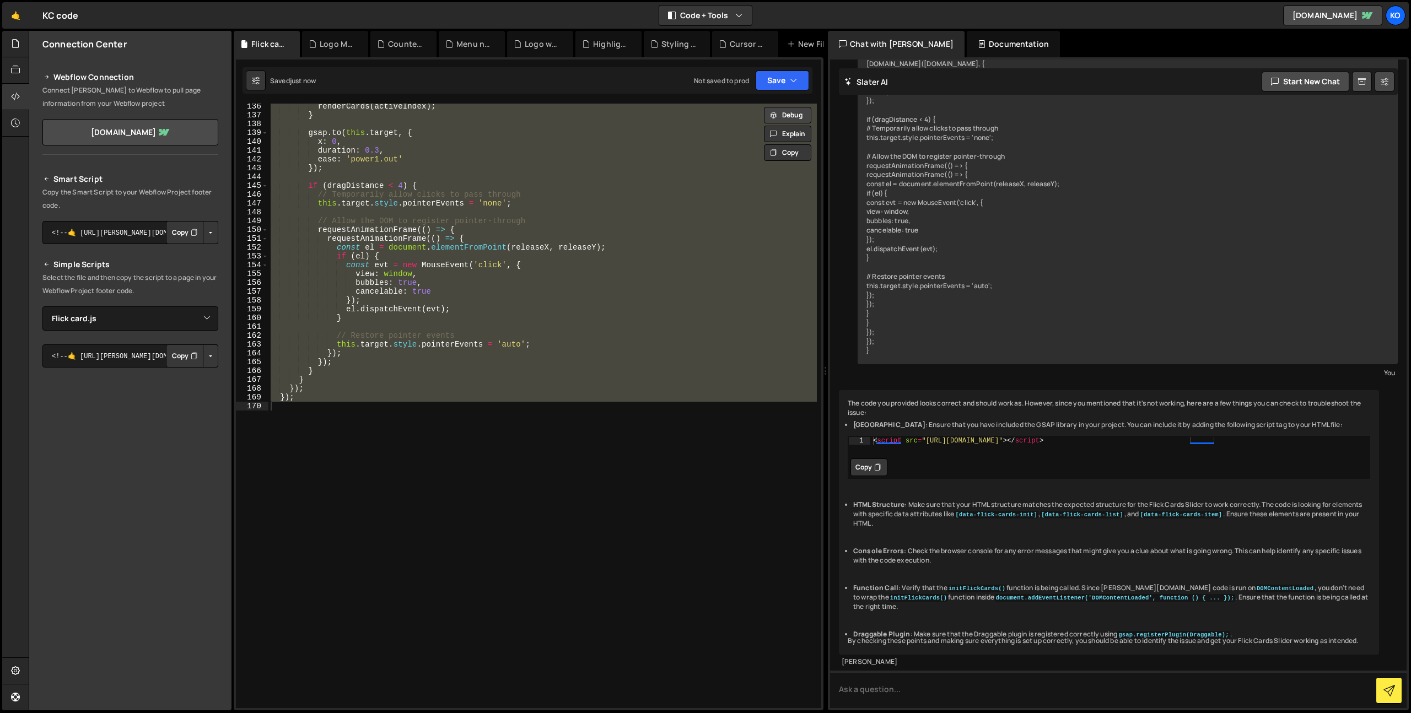
click at [790, 111] on button "Debug" at bounding box center [787, 115] width 47 height 17
click at [444, 346] on div "renderCards ( activeIndex ) ; } gsap . to ( this . target , { x : 0 , duration …" at bounding box center [542, 406] width 549 height 605
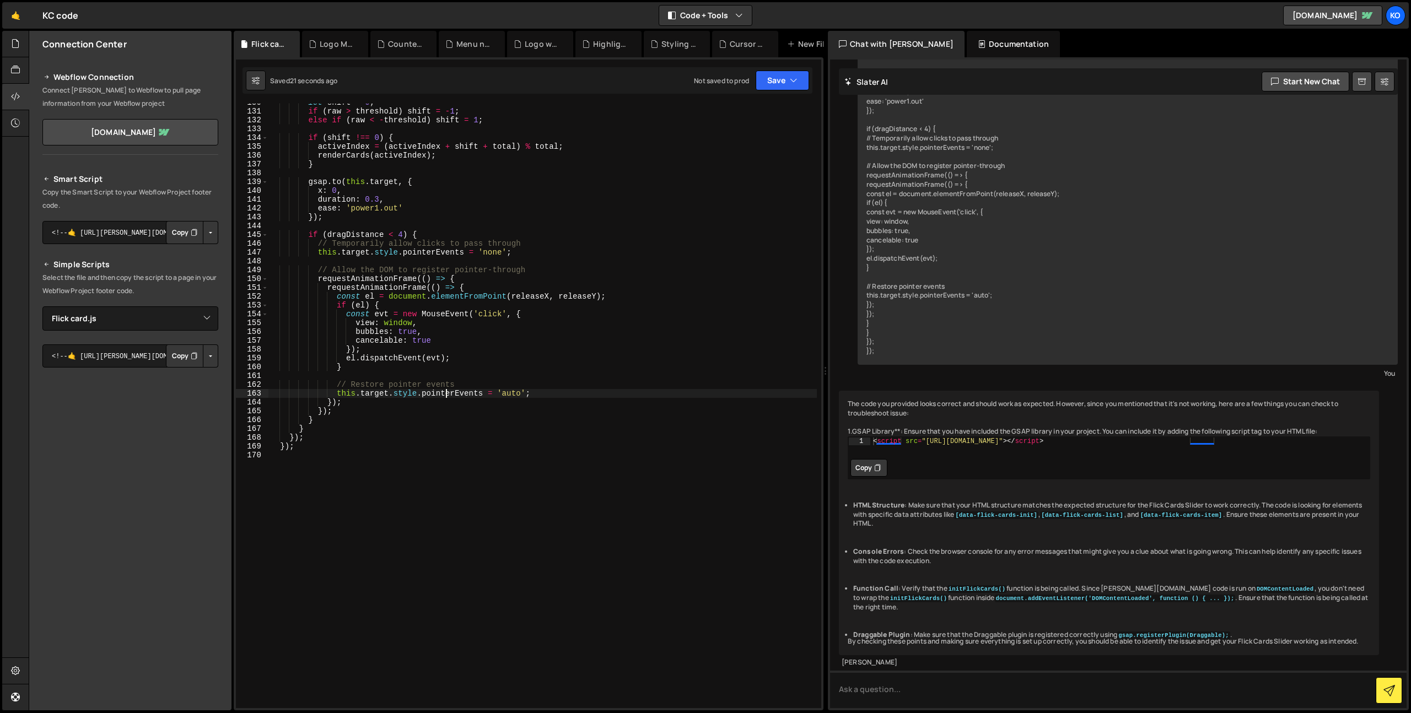
scroll to position [1139, 0]
click at [444, 346] on div "let shift = 0 ; if ( raw > threshold ) shift = - 1 ; else if ( raw < - threshol…" at bounding box center [542, 414] width 549 height 622
type textarea "cancelable: true"
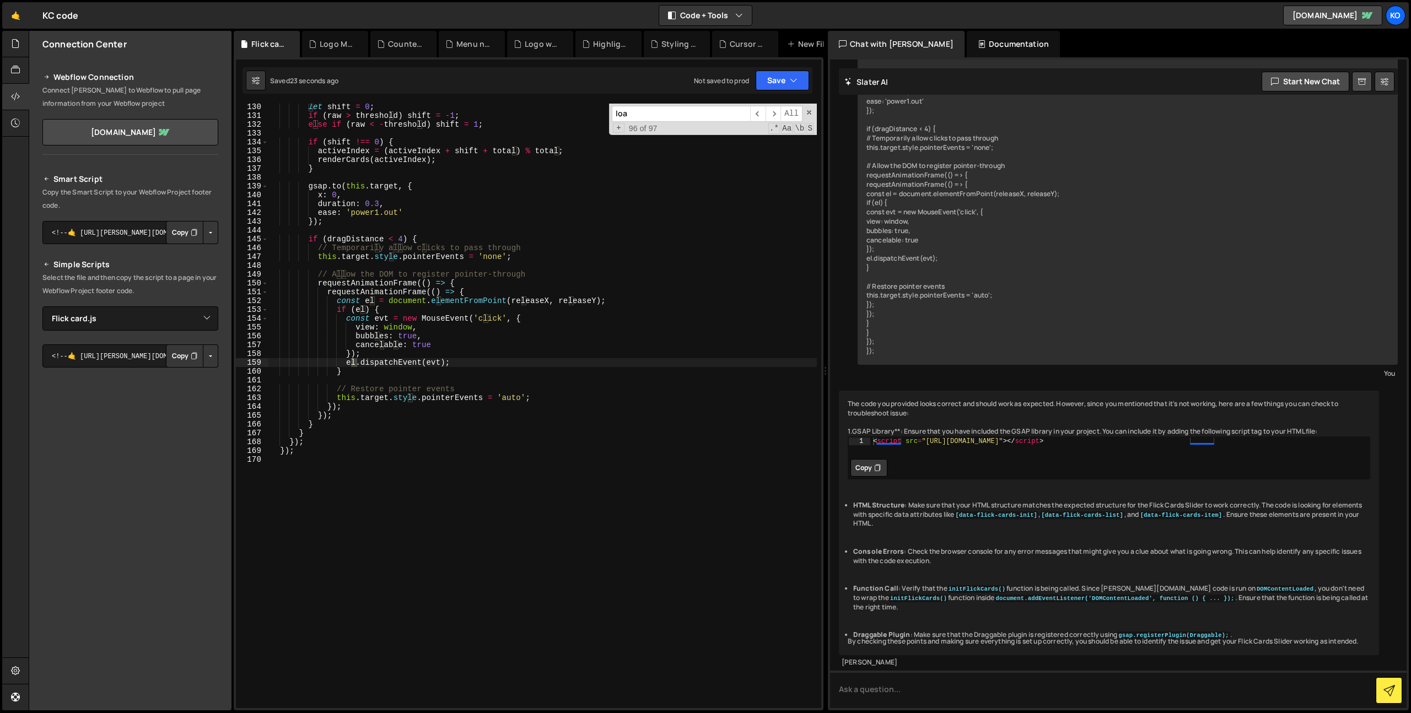
scroll to position [386, 0]
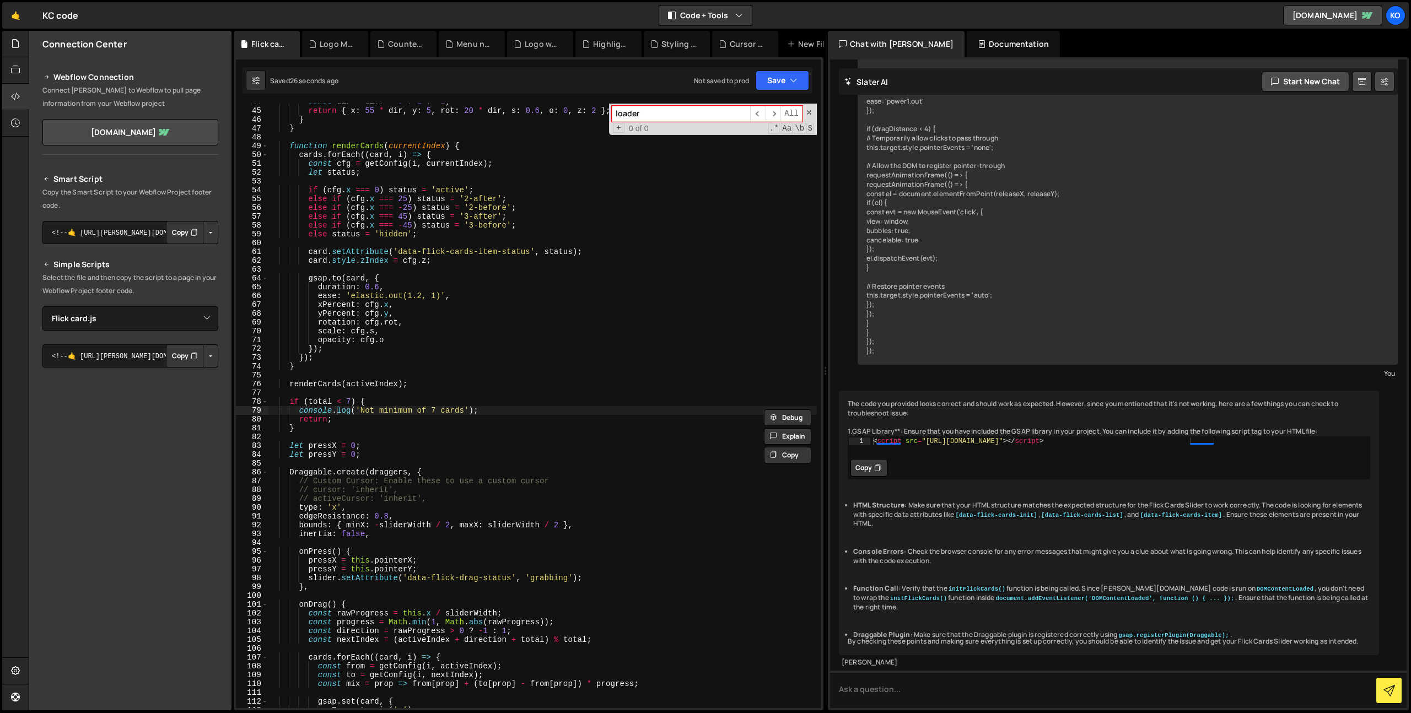
type input "loader"
drag, startPoint x: 448, startPoint y: 346, endPoint x: 495, endPoint y: 352, distance: 47.3
click at [454, 345] on div "const dir = diff > 0 ? 1 : - 1 ; return { x : 55 * dir , y : 5 , rot : 20 * dir…" at bounding box center [542, 409] width 549 height 622
type textarea "});"
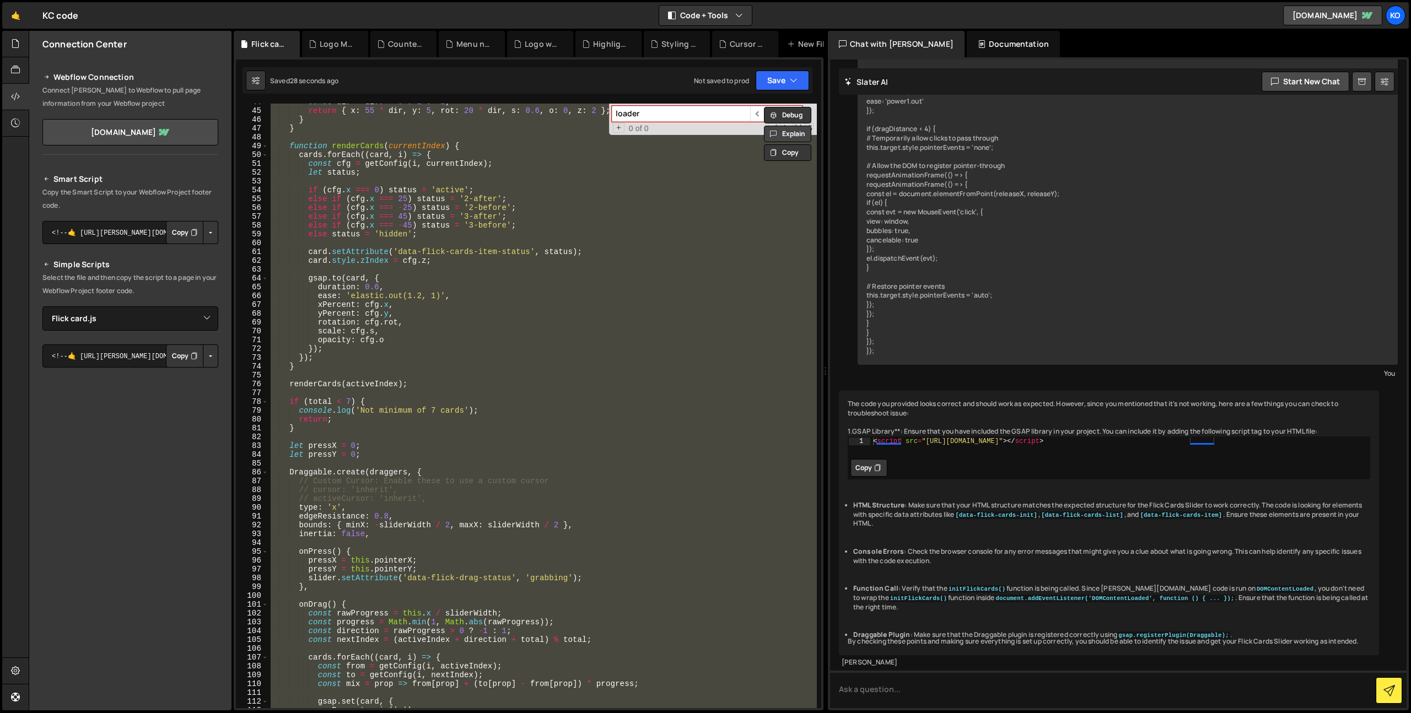
click at [799, 138] on button "Explain" at bounding box center [787, 134] width 47 height 17
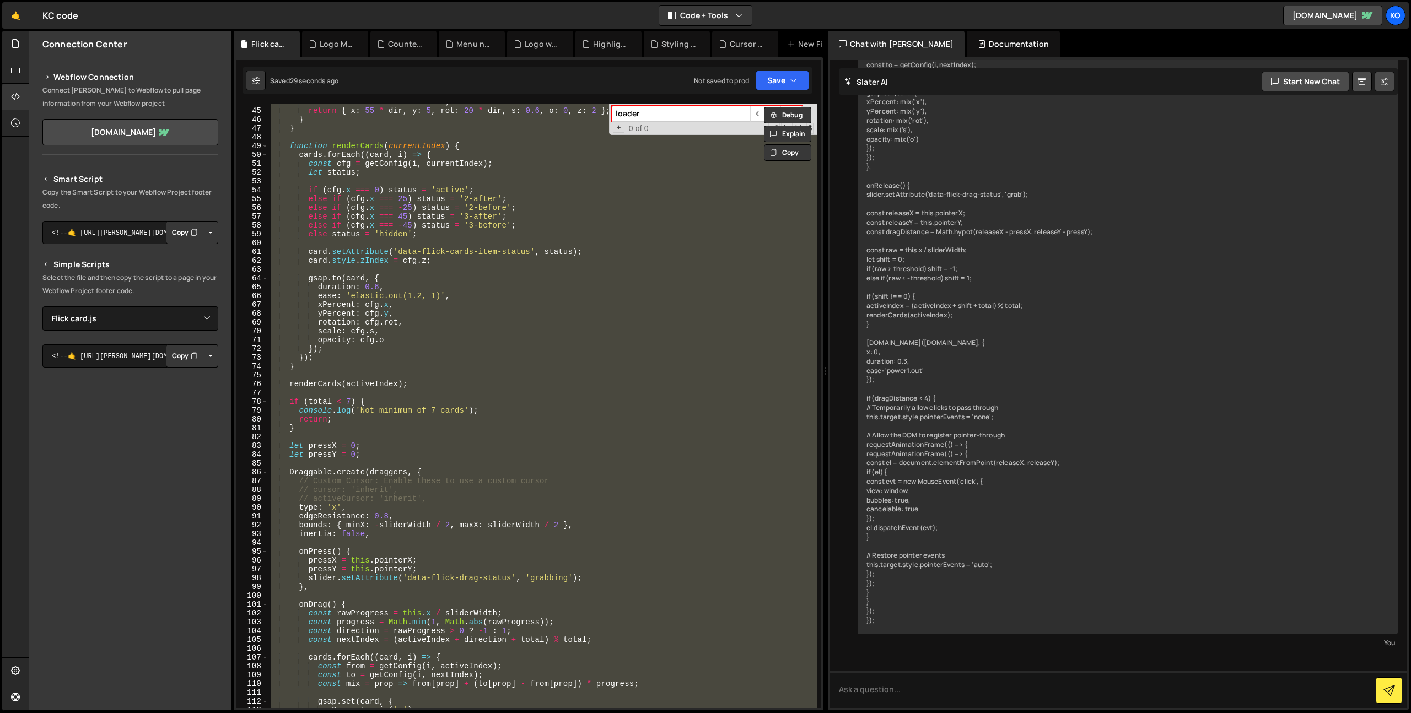
click at [787, 133] on div "Debug Explain Copy Flick card.js Logo Marquee.js Counter when scrolled in view.…" at bounding box center [529, 371] width 590 height 680
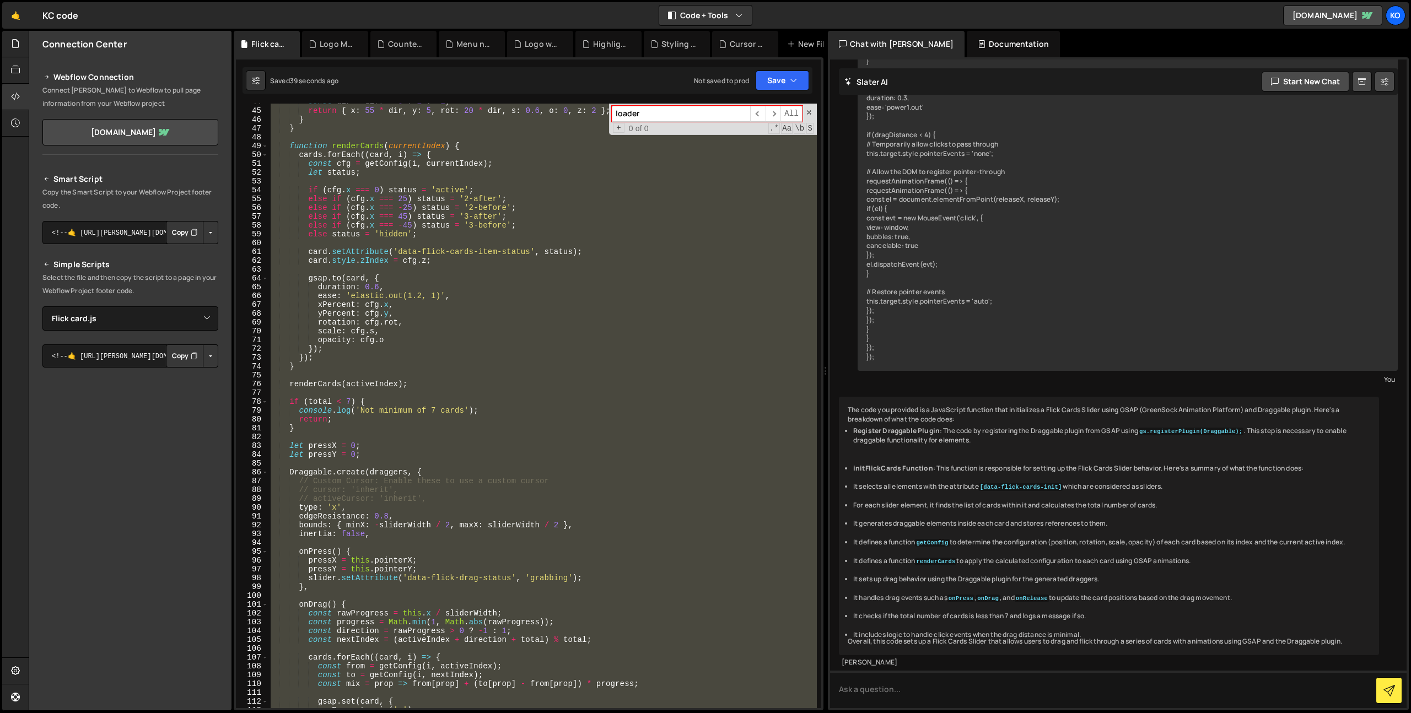
scroll to position [9198, 0]
drag, startPoint x: 884, startPoint y: 687, endPoint x: 876, endPoint y: 684, distance: 8.7
click at [882, 686] on textarea at bounding box center [1118, 689] width 577 height 37
type textarea "is the code complete?"
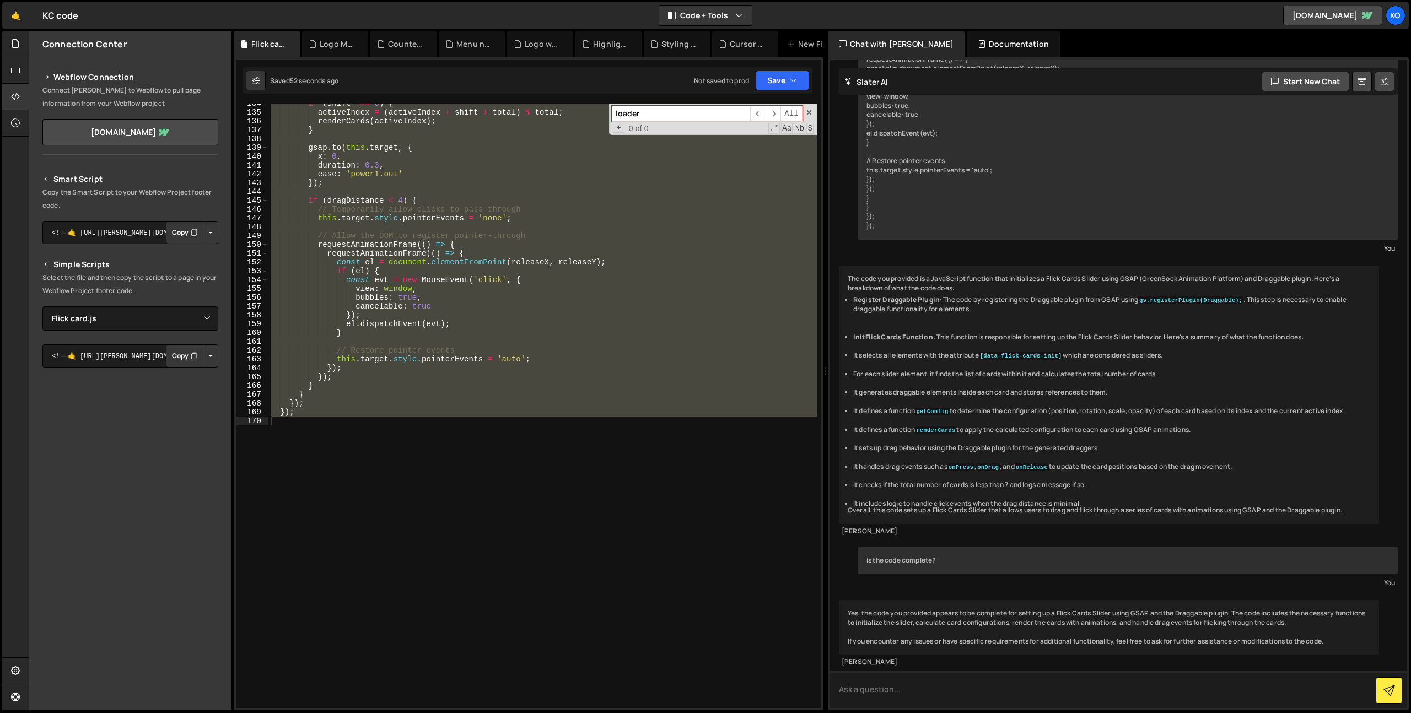
scroll to position [1179, 0]
click at [586, 479] on div "if ( shift !== 0 ) { activeIndex = ( activeIndex + shift + total ) % total ; re…" at bounding box center [542, 406] width 549 height 605
type textarea "}); }"
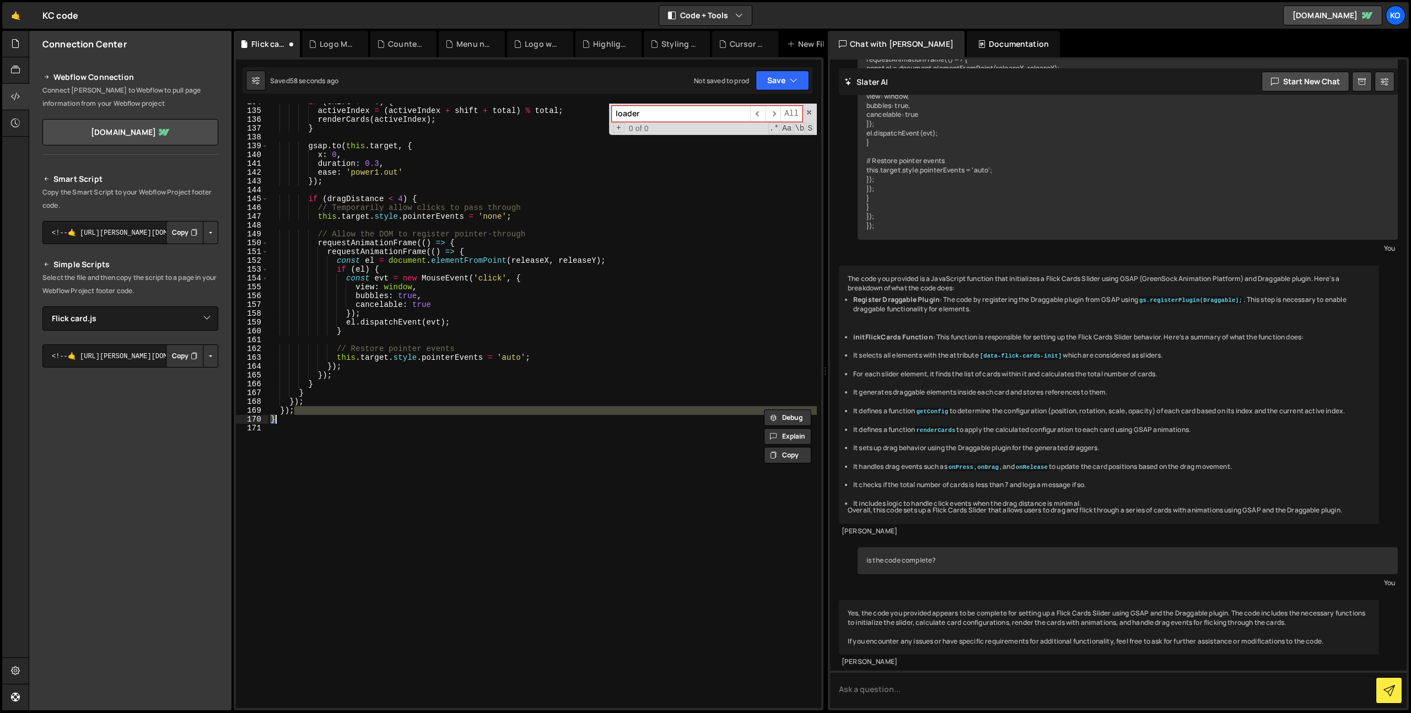
click at [586, 479] on div "if ( shift !== 0 ) { activeIndex = ( activeIndex + shift + total ) % total ; re…" at bounding box center [542, 409] width 549 height 622
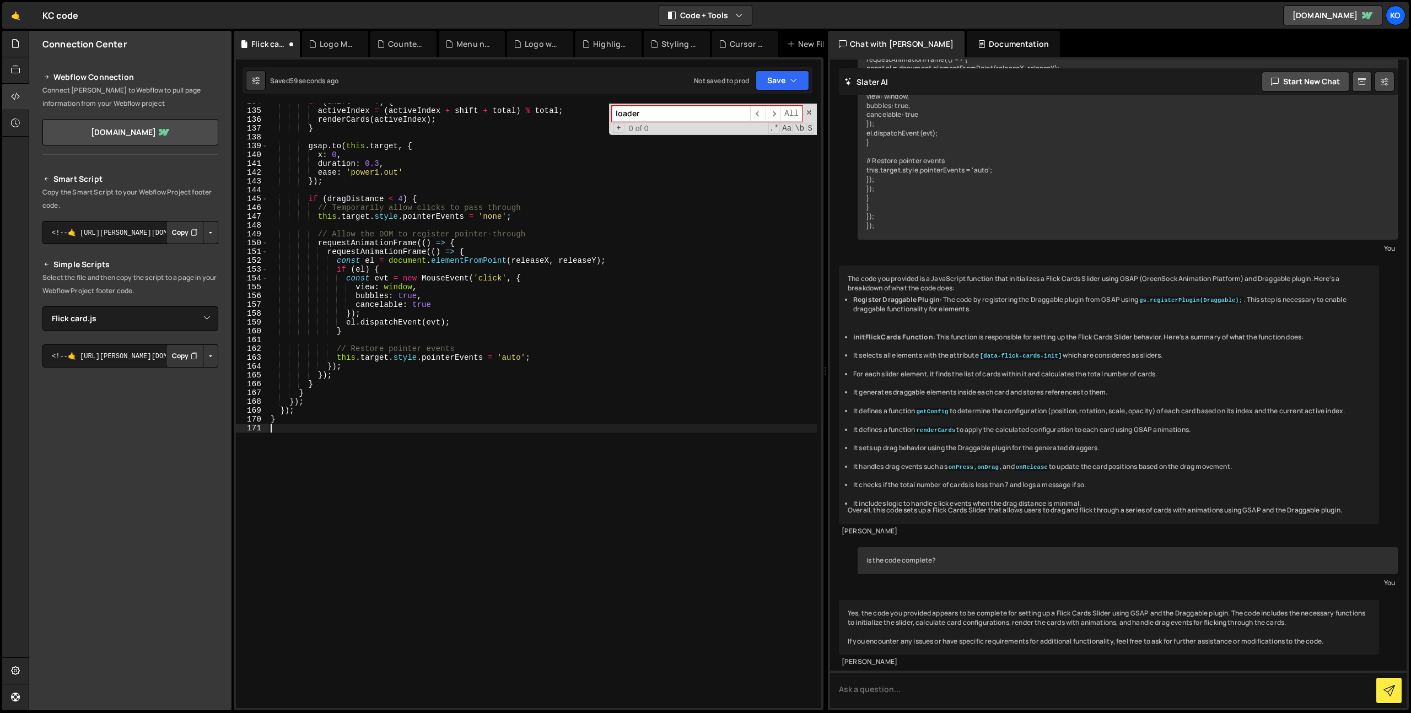
type textarea "}"
